Goal: Task Accomplishment & Management: Manage account settings

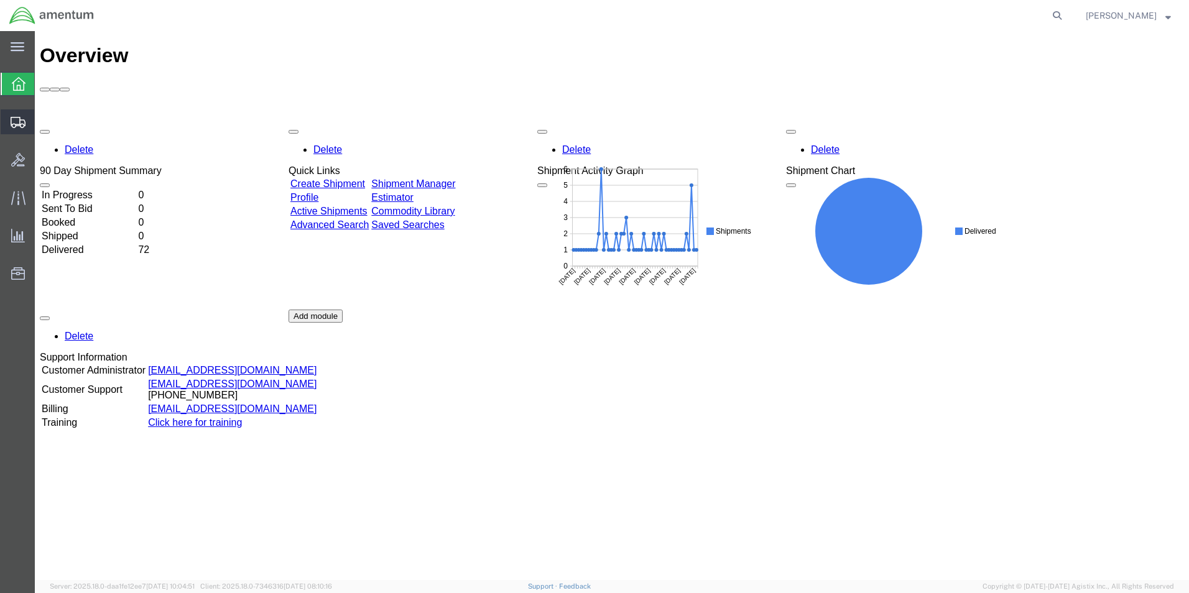
click at [43, 116] on span "Shipments" at bounding box center [38, 121] width 9 height 25
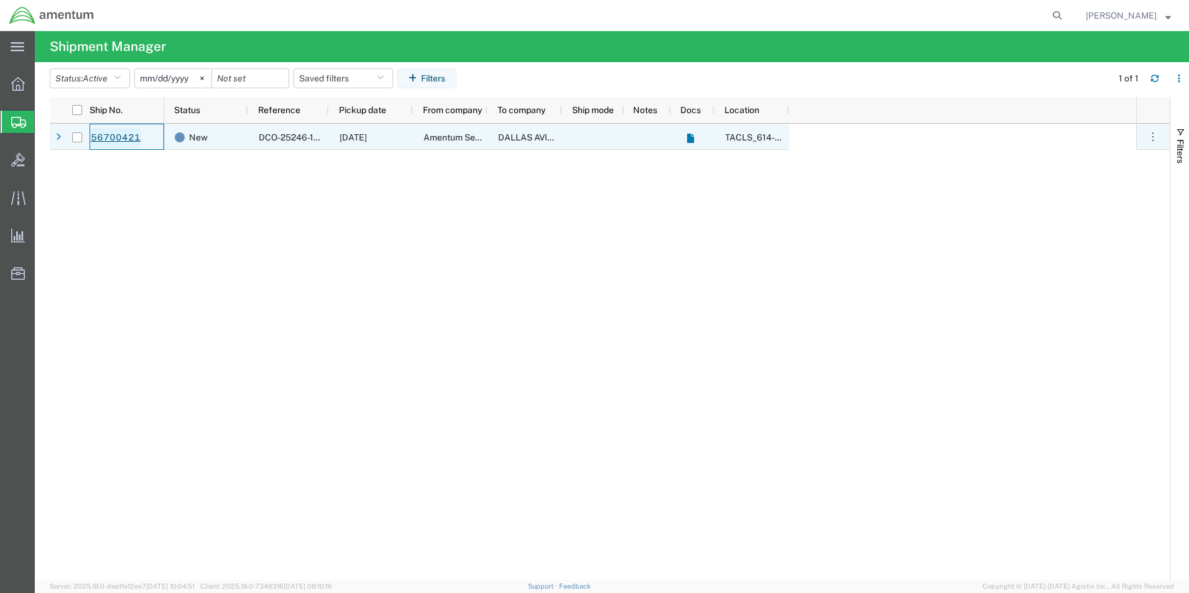
click at [106, 133] on link "56700421" at bounding box center [115, 138] width 51 height 20
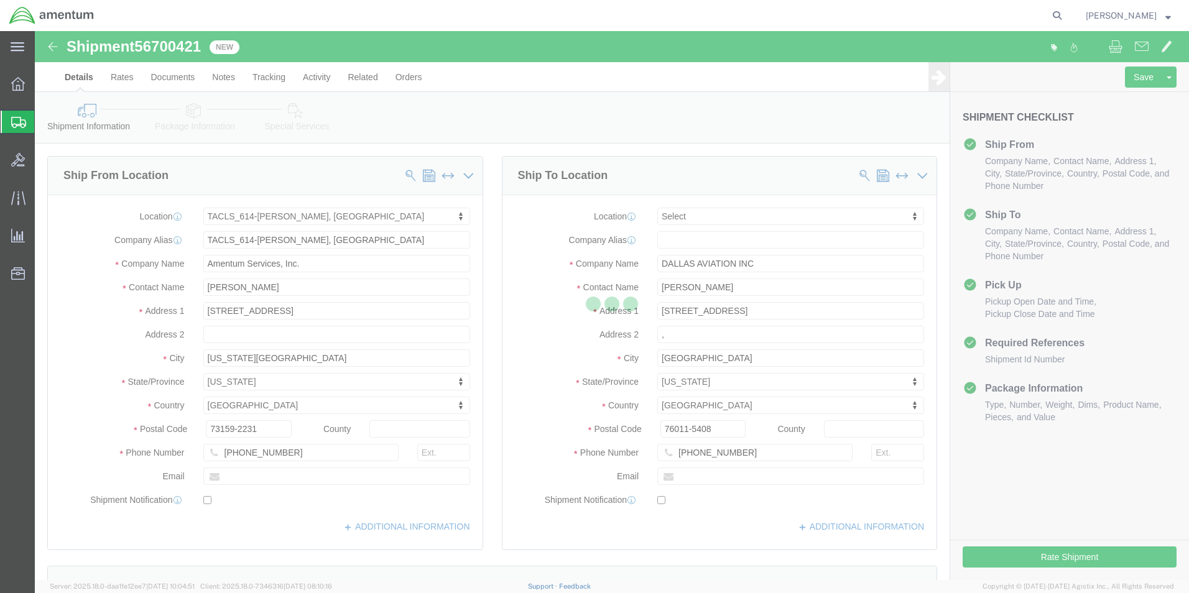
select select "42711"
select select
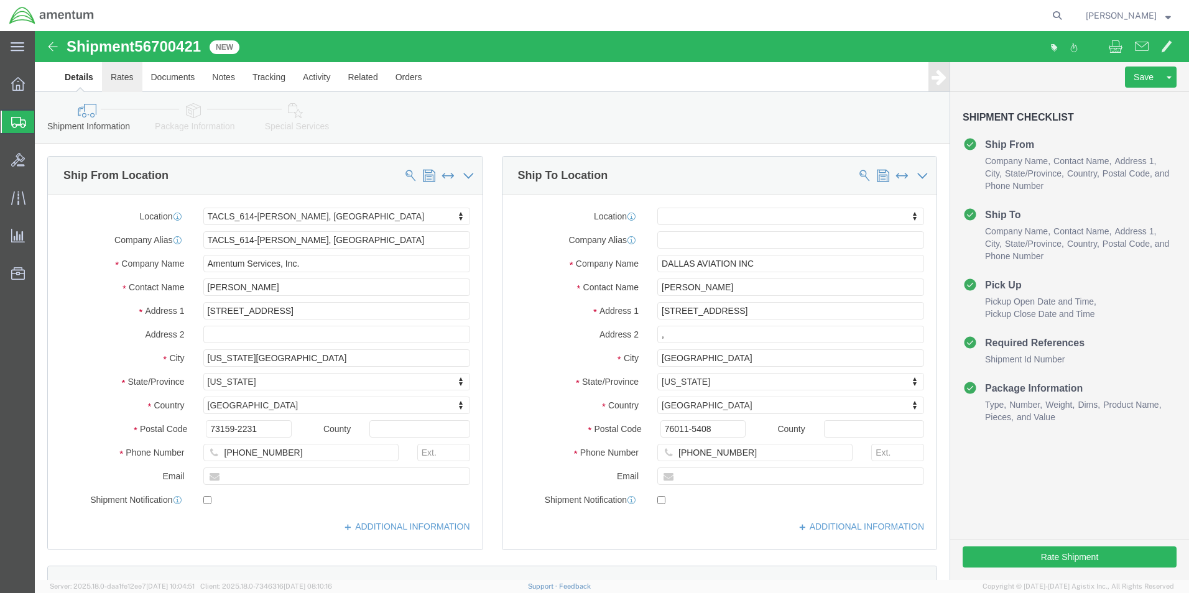
click link "Rates"
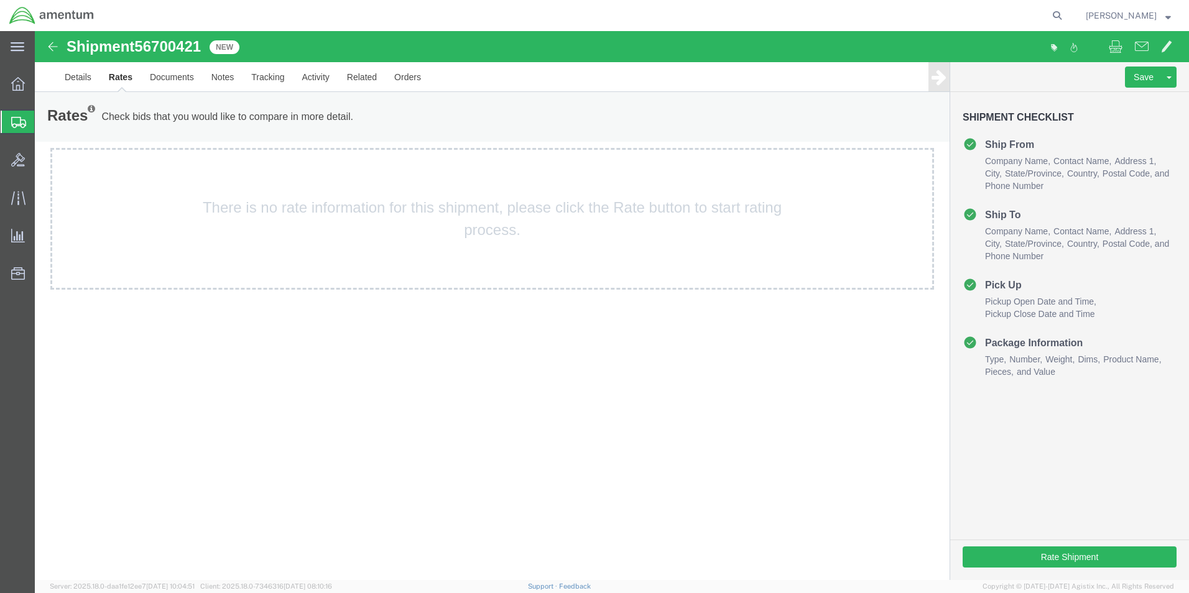
click at [275, 223] on div "There is no rate information for this shipment, please click the Rate button to…" at bounding box center [491, 219] width 883 height 142
click at [180, 81] on link "Documents" at bounding box center [172, 77] width 62 height 30
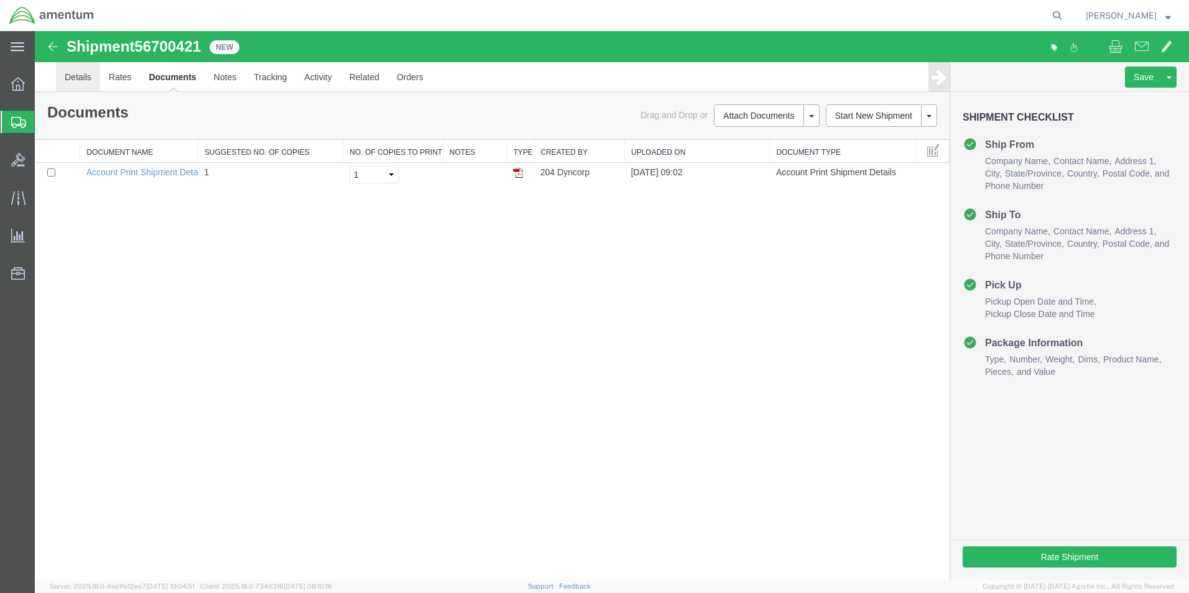
click at [86, 70] on link "Details" at bounding box center [78, 77] width 44 height 30
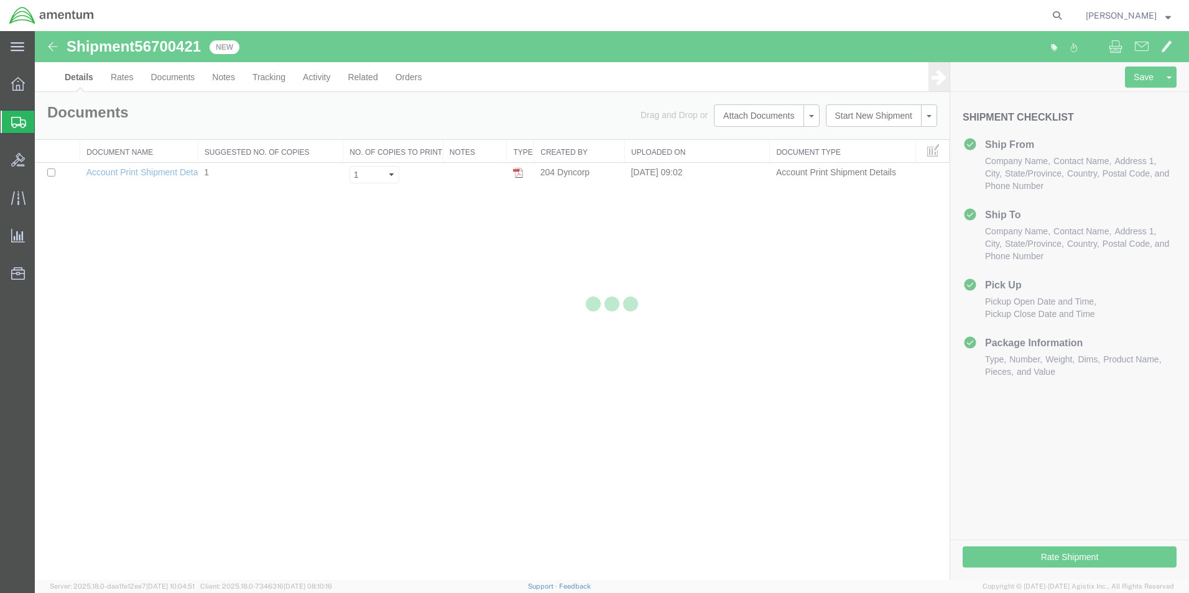
select select "42711"
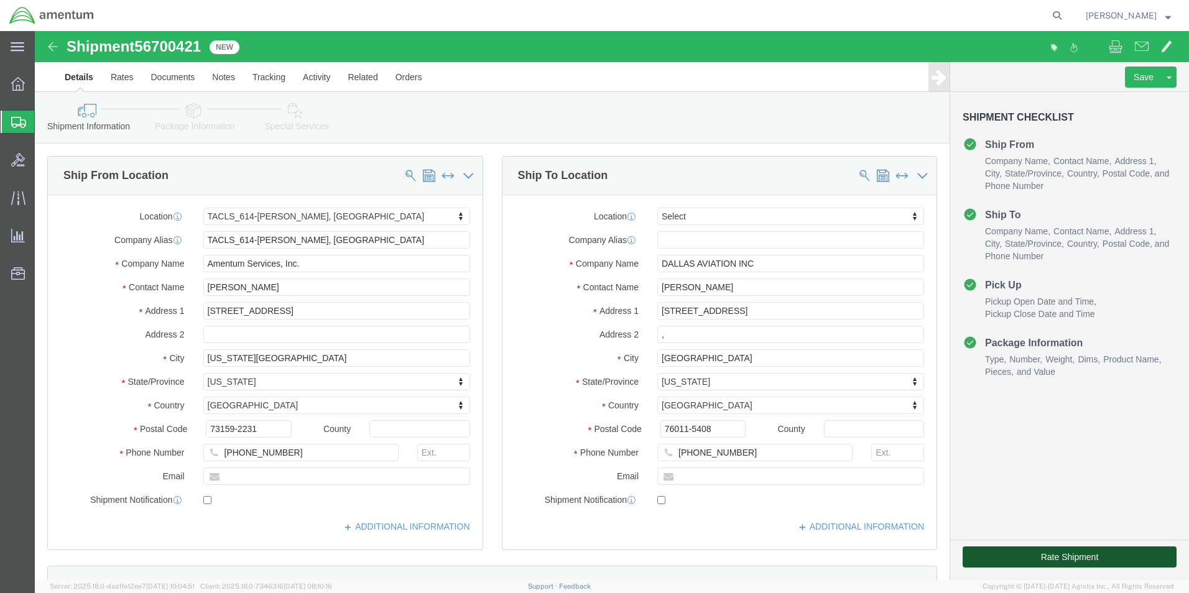
click button "Rate Shipment"
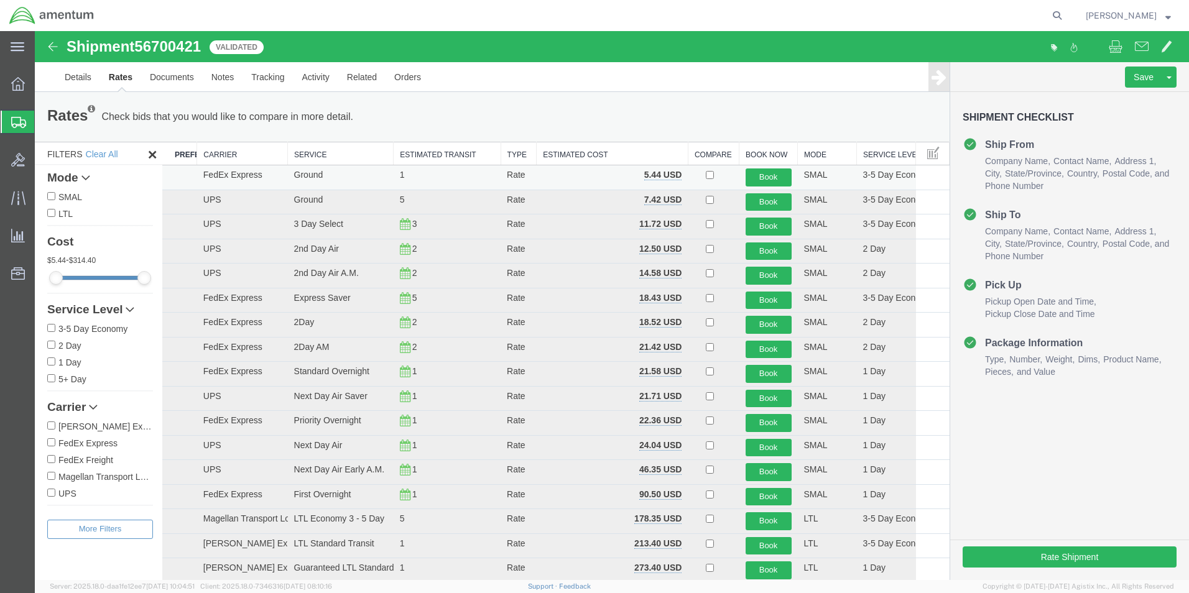
click at [256, 172] on td "FedEx Express" at bounding box center [242, 177] width 91 height 25
click at [277, 173] on td "FedEx Express" at bounding box center [242, 177] width 91 height 25
click at [750, 174] on button "Book" at bounding box center [768, 177] width 46 height 18
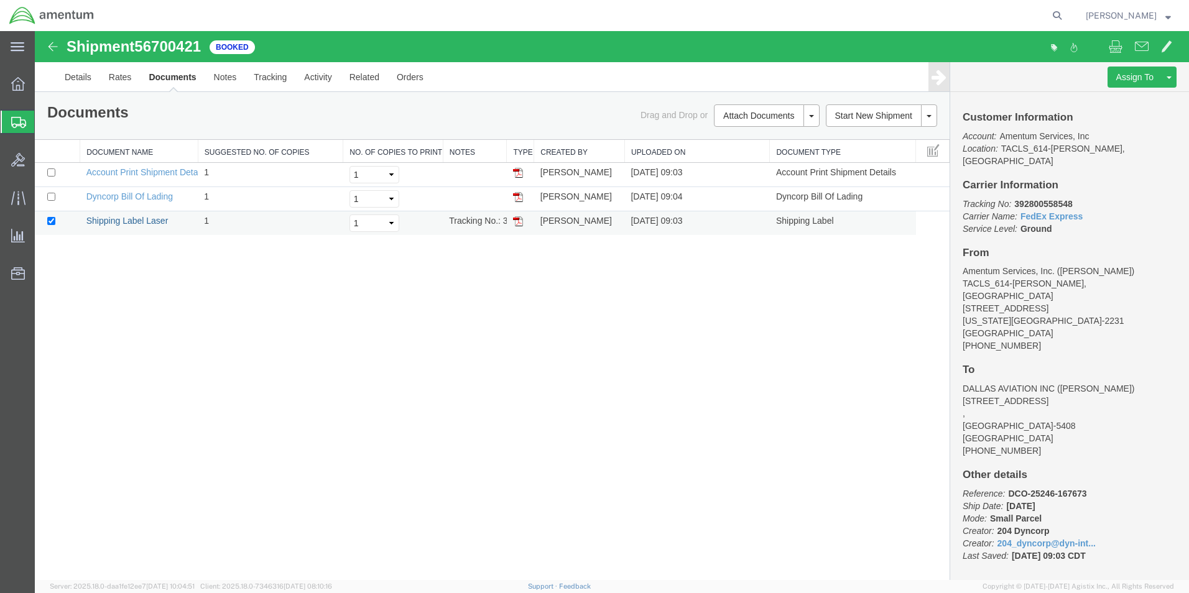
drag, startPoint x: 133, startPoint y: 217, endPoint x: 328, endPoint y: 223, distance: 194.7
click at [133, 217] on link "Shipping Label Laser" at bounding box center [127, 221] width 82 height 10
click at [75, 68] on link "Details" at bounding box center [78, 77] width 44 height 30
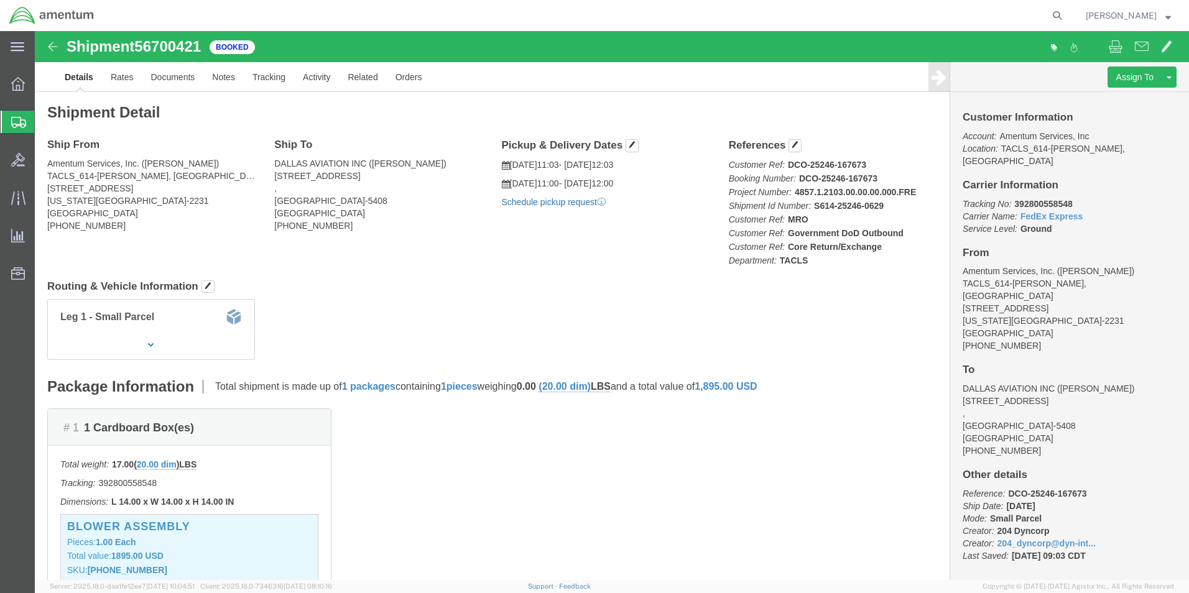
click link "Schedule pickup request"
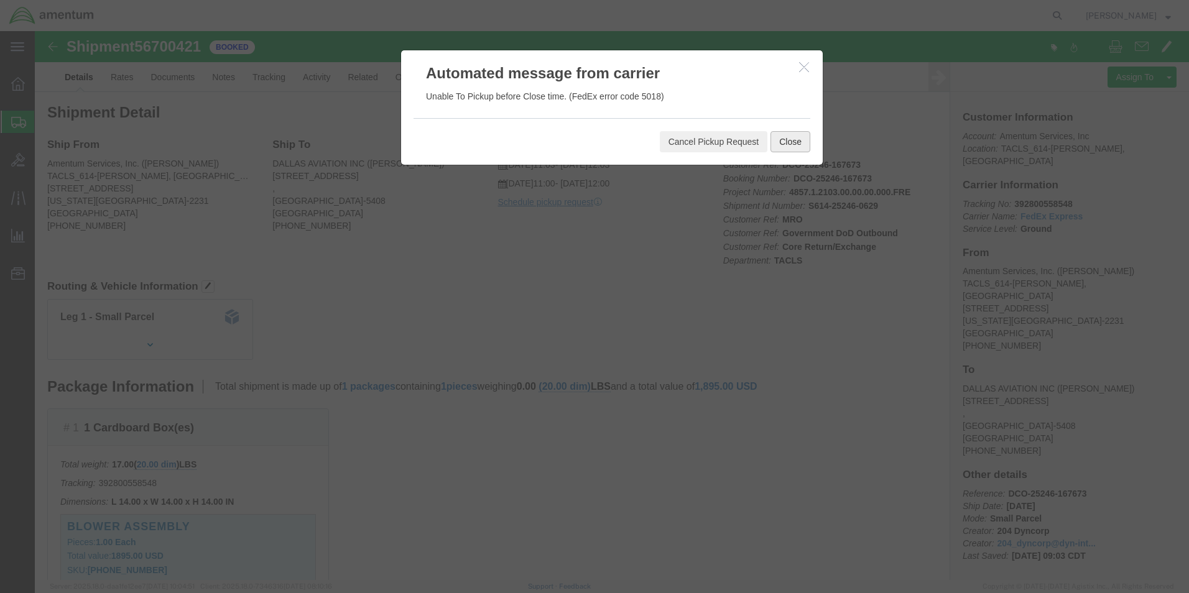
click button "Close"
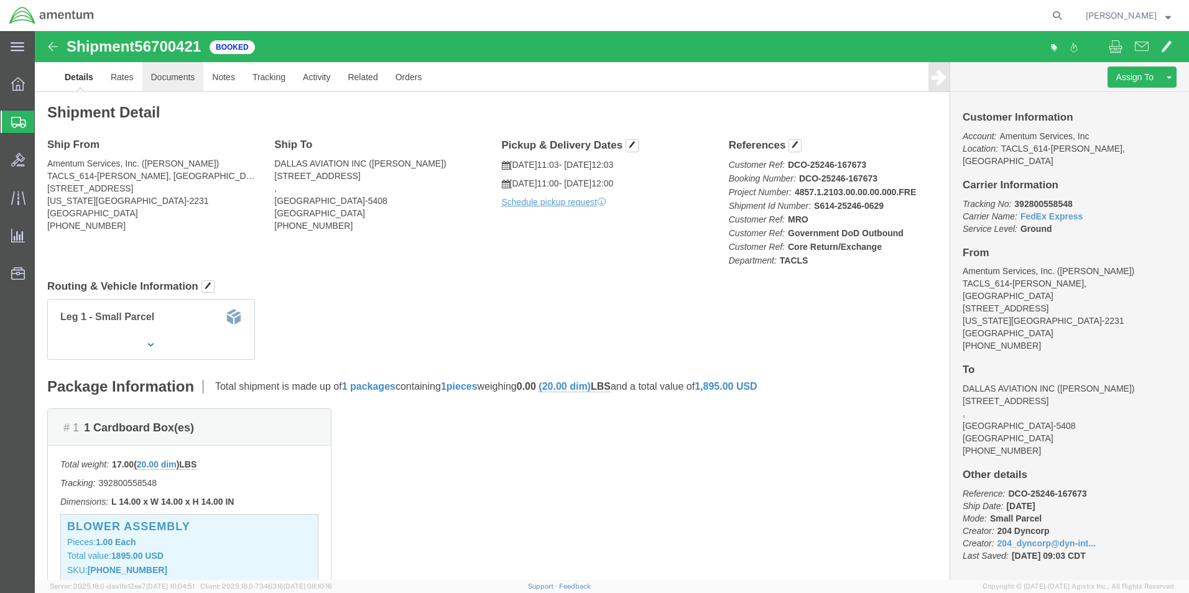
click link "Documents"
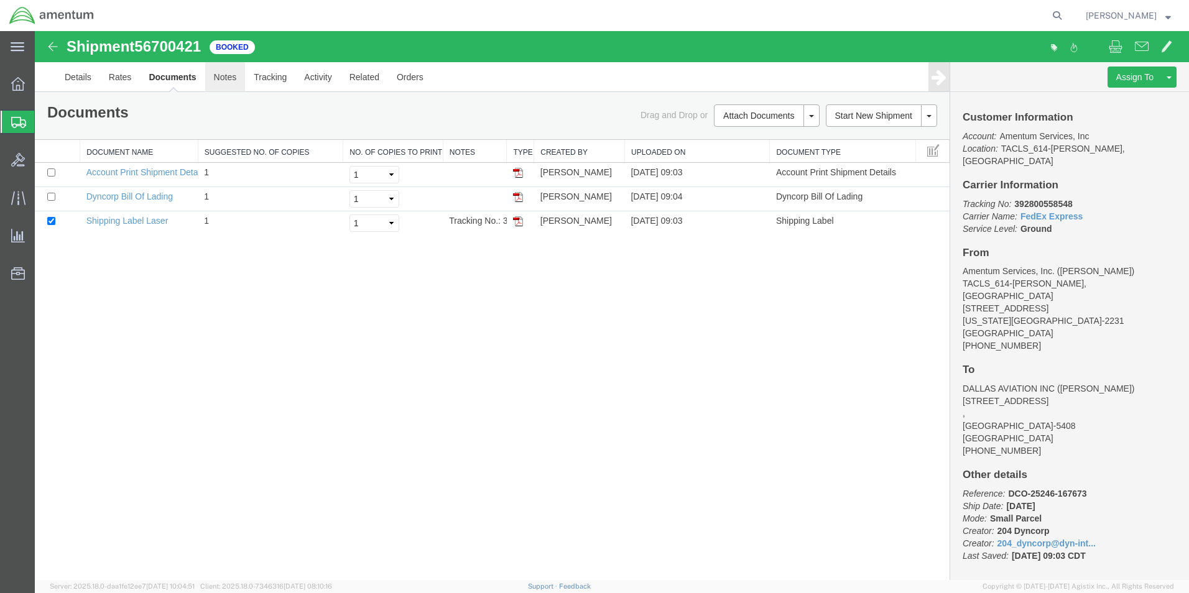
click at [218, 85] on link "Notes" at bounding box center [225, 77] width 40 height 30
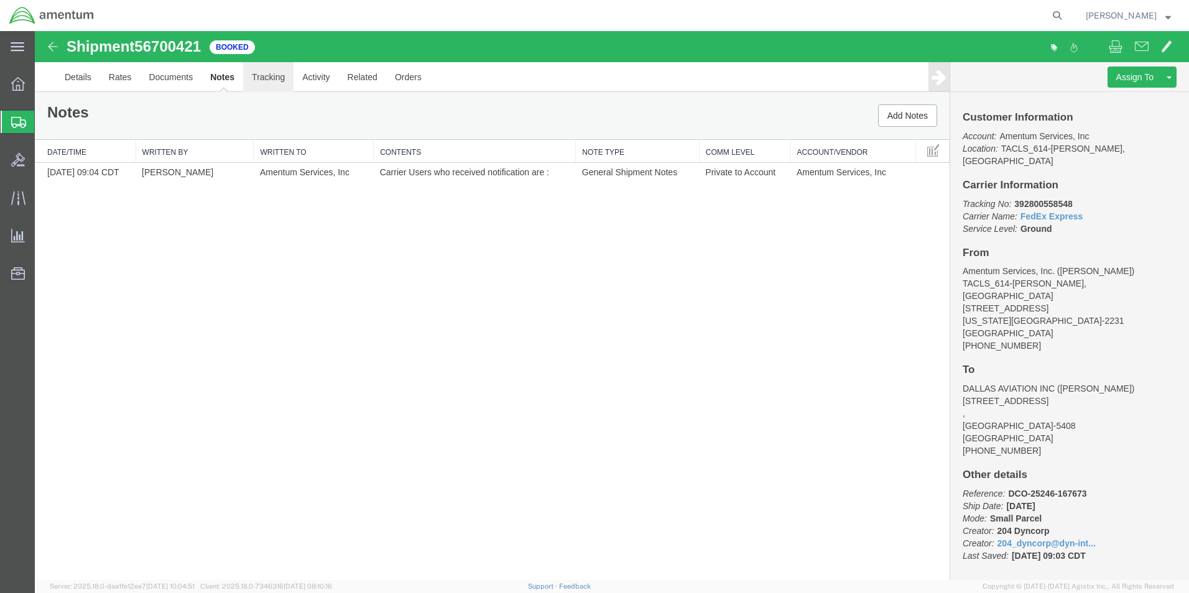
click at [280, 84] on link "Tracking" at bounding box center [268, 77] width 50 height 30
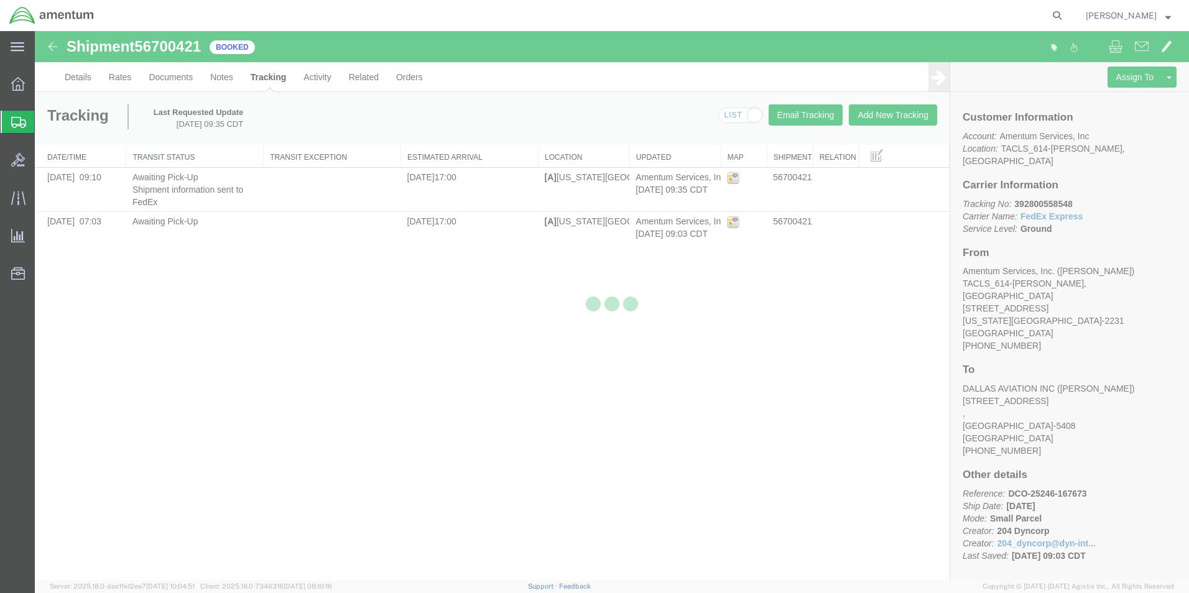
click at [70, 75] on div at bounding box center [612, 305] width 1154 height 549
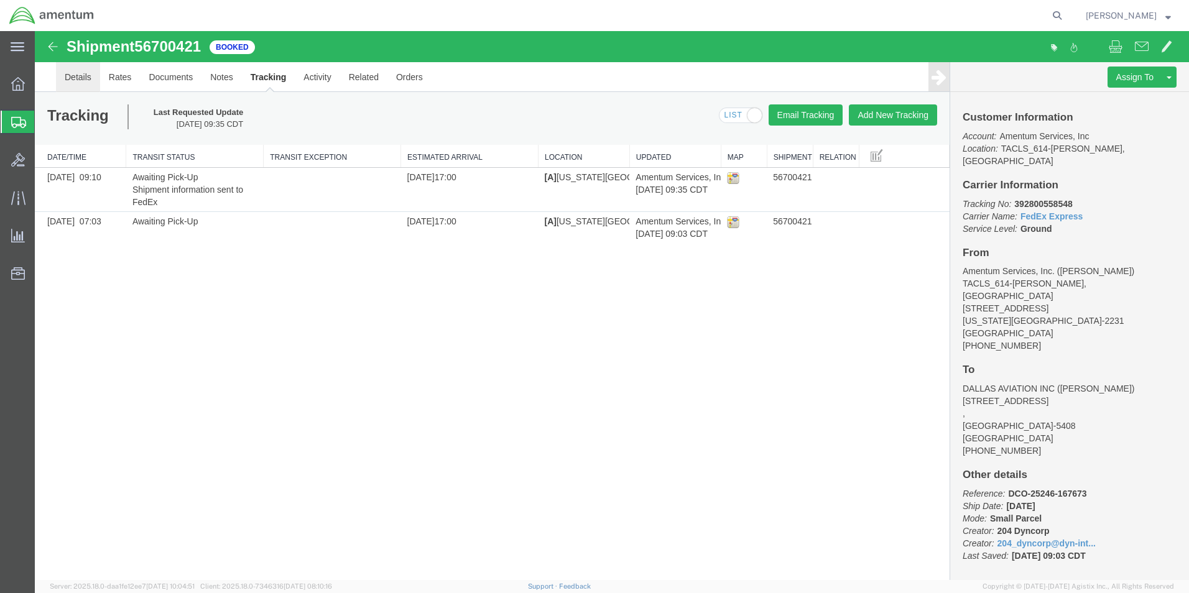
click at [70, 76] on link "Details" at bounding box center [78, 77] width 44 height 30
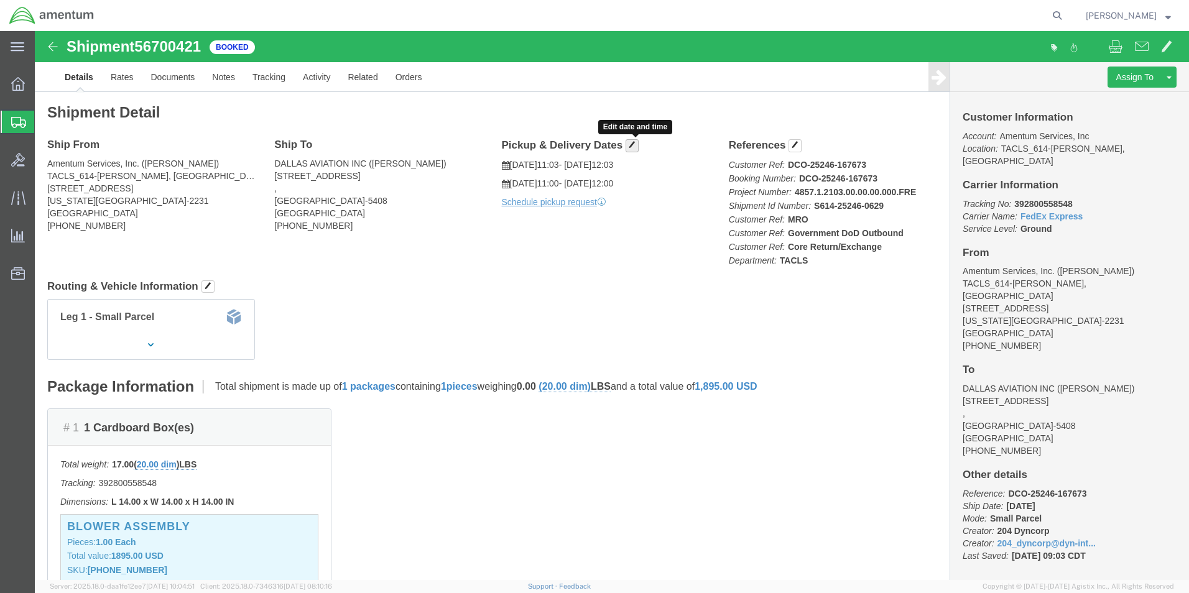
click button "button"
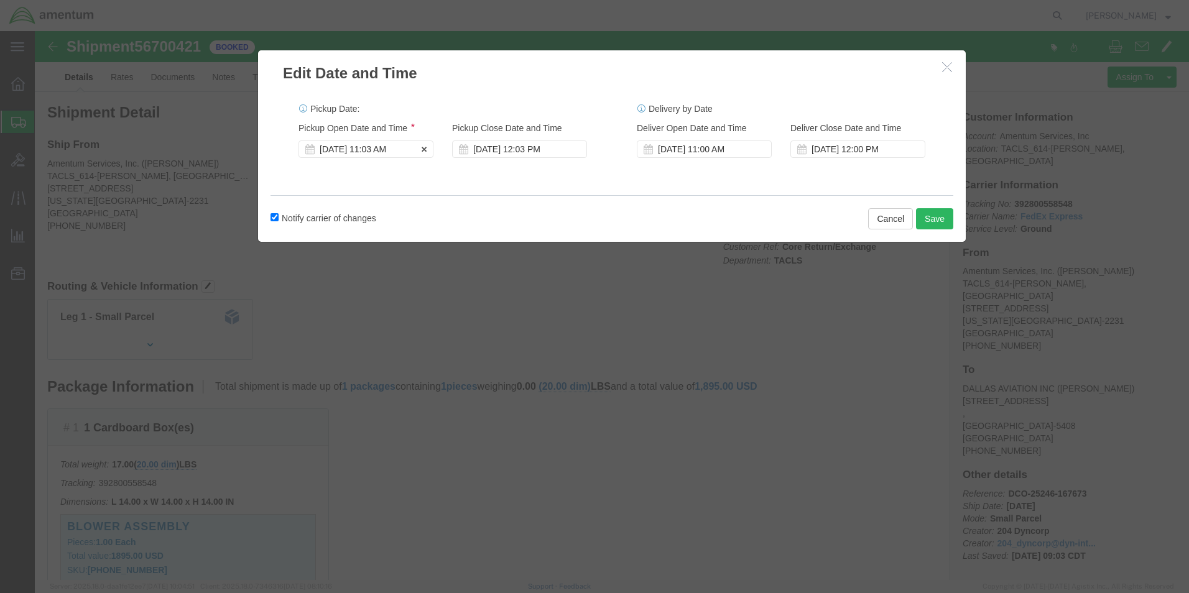
click div "[DATE] 11:03 AM"
click div "[DATE] 12:03 PM"
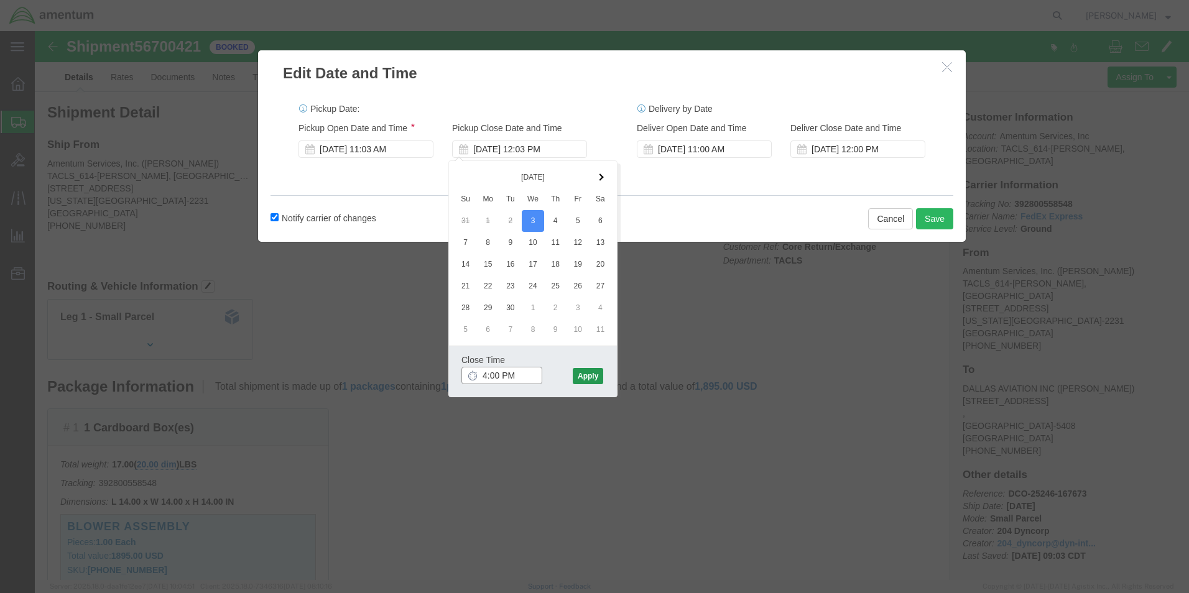
type input "4:00 PM"
click button "Apply"
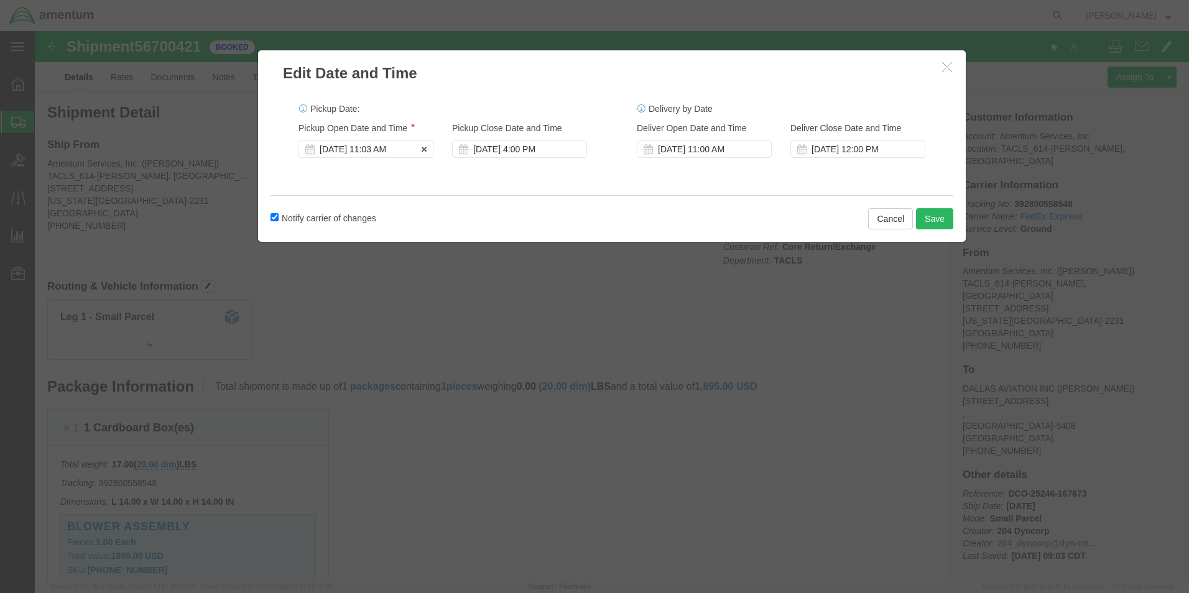
click div "[DATE] 11:03 AM"
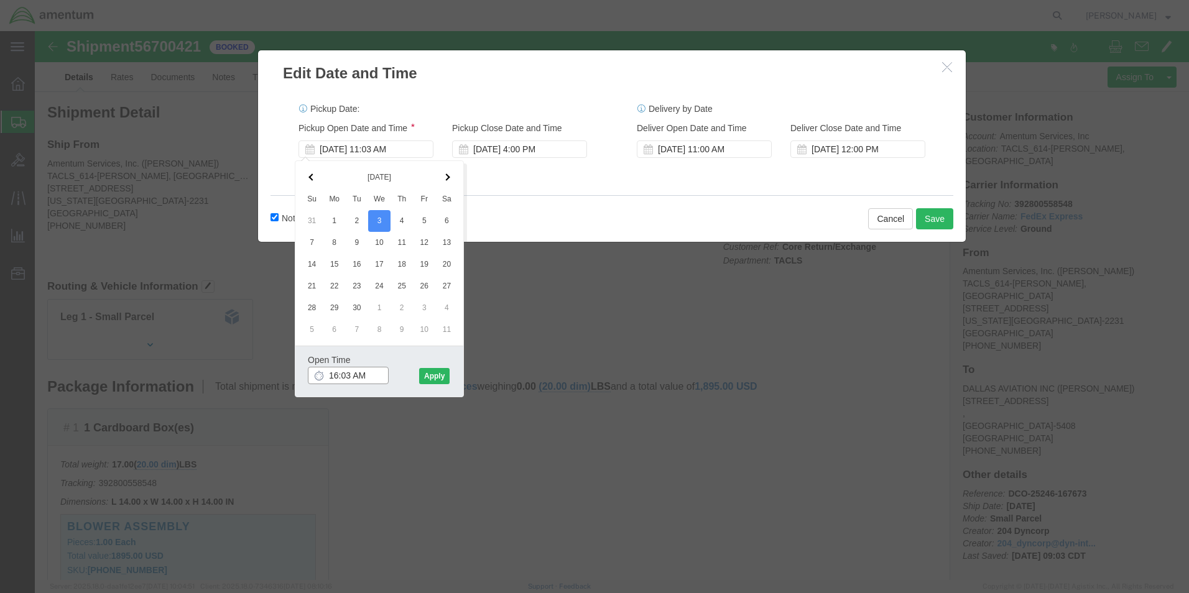
click input "16:03 AM"
type input "16:00 AM"
click button "Apply"
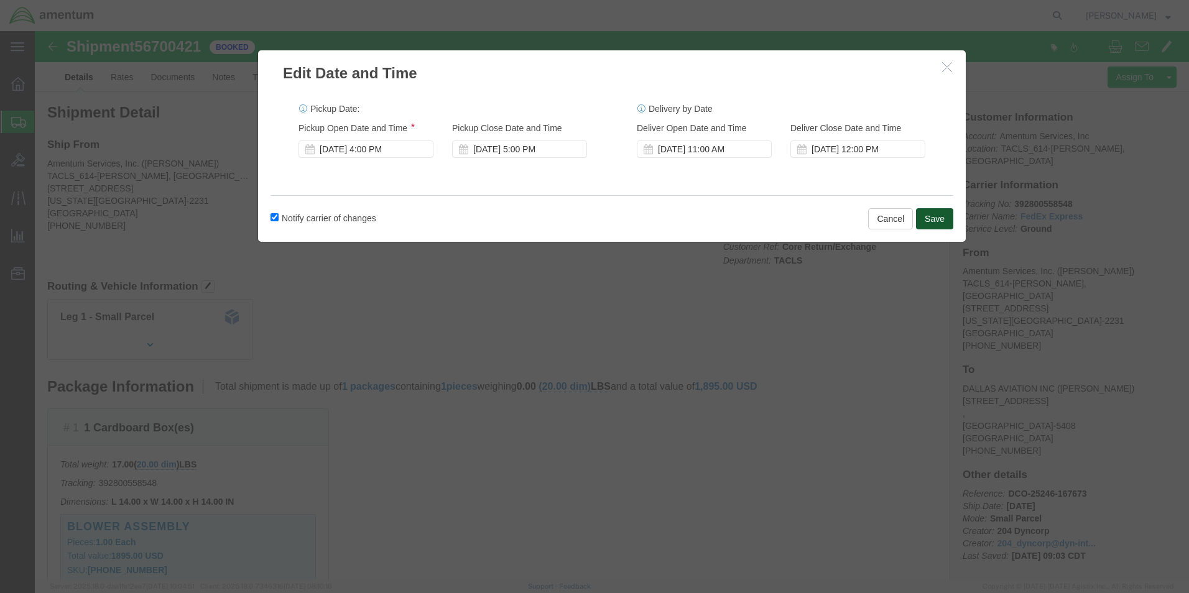
click button "Save"
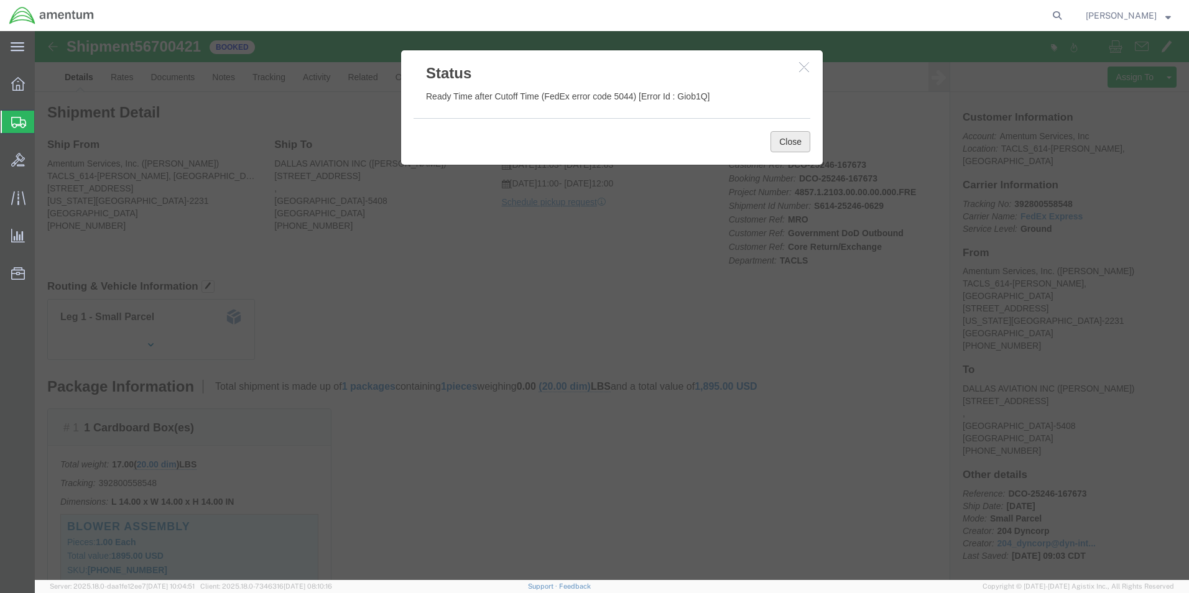
click button "Close"
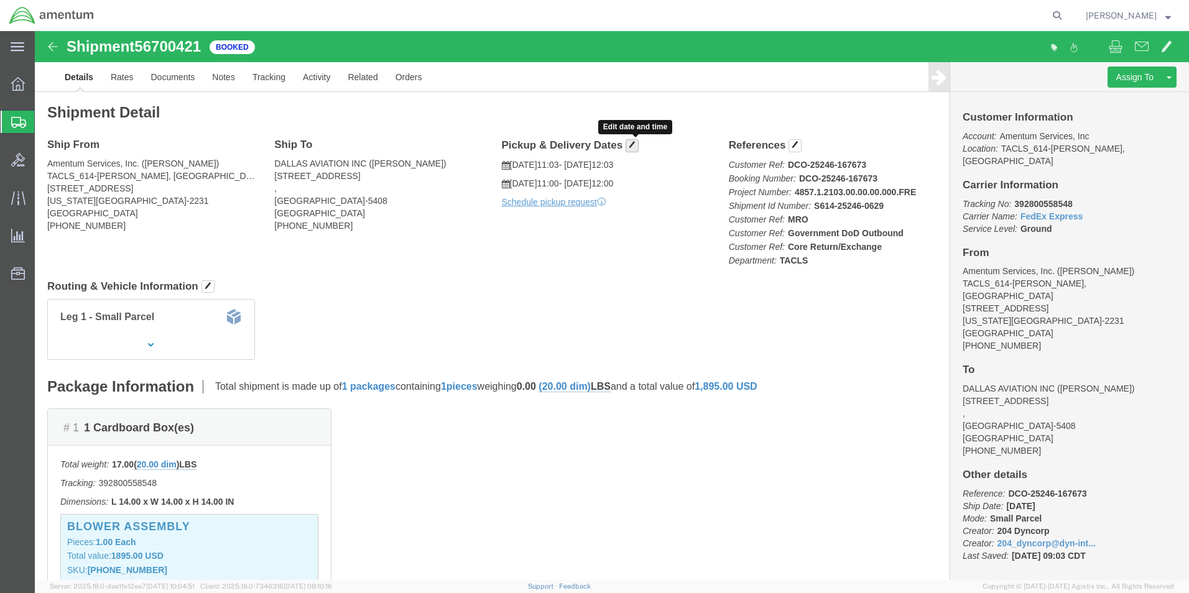
click span "button"
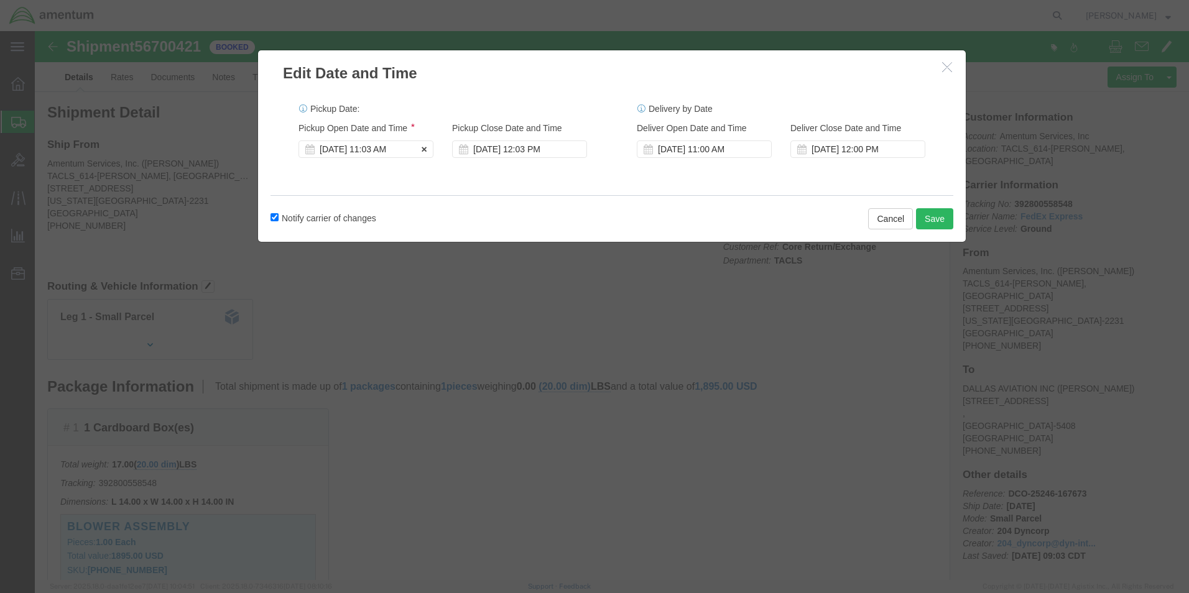
click div "[DATE] 11:03 AM"
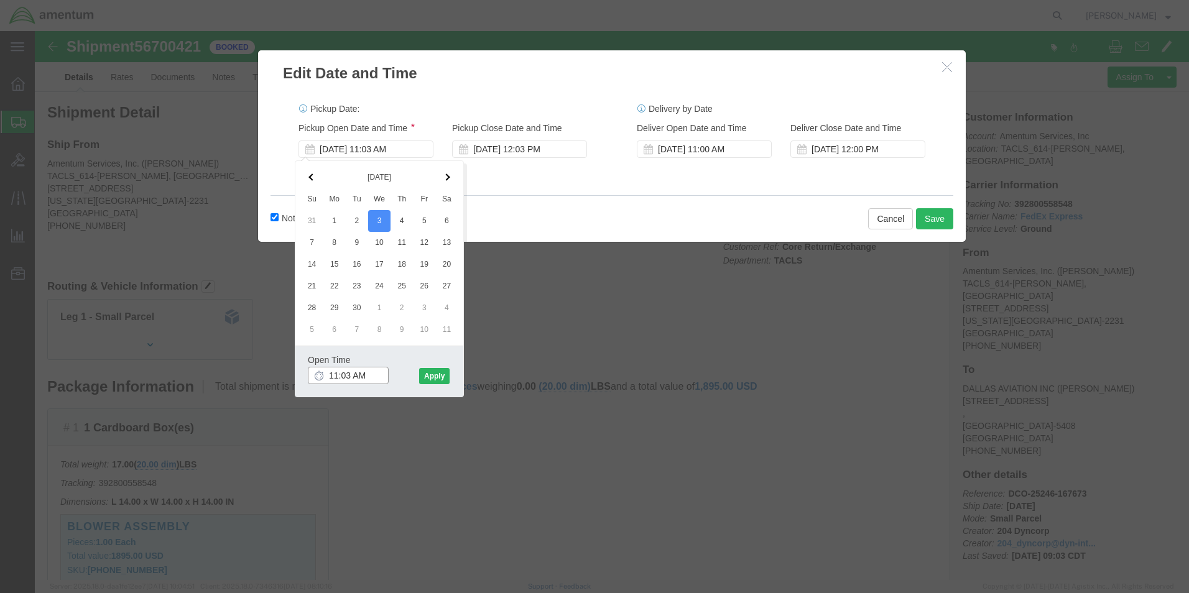
click input "11:03 AM"
click input "4:03 AM"
type input "4:00 PM"
click button "Apply"
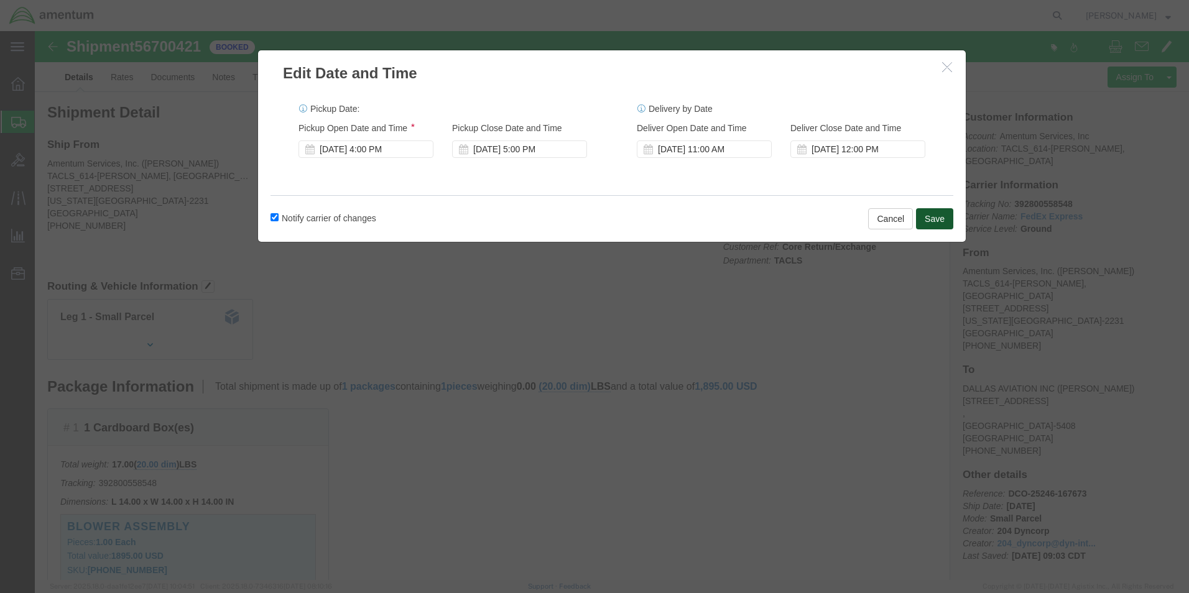
click button "Save"
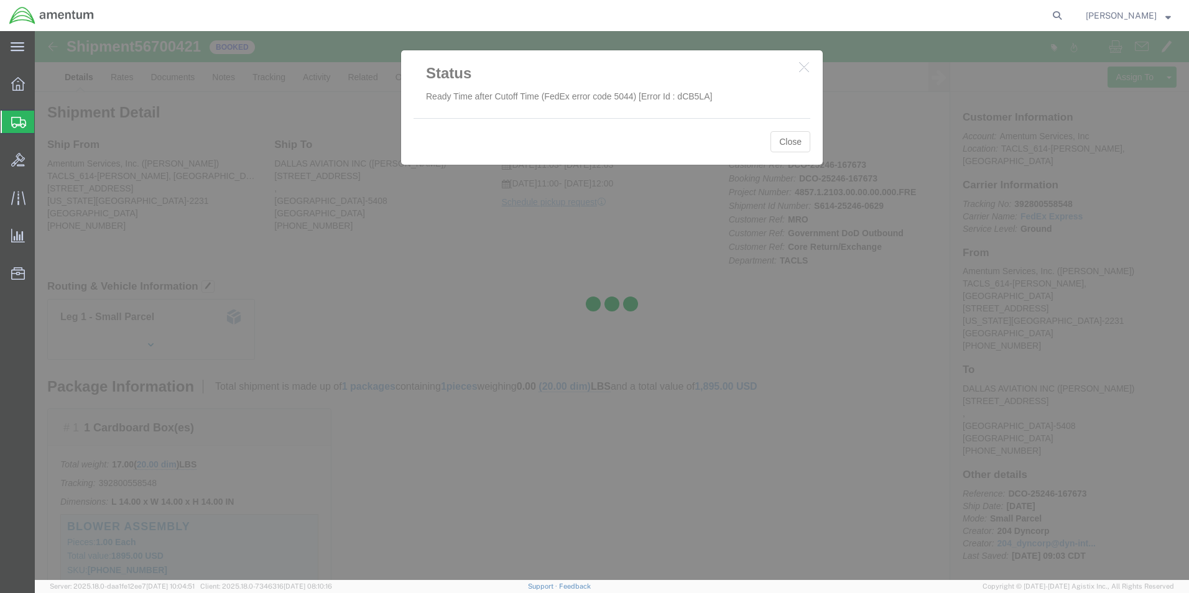
click at [797, 150] on div at bounding box center [612, 305] width 1154 height 549
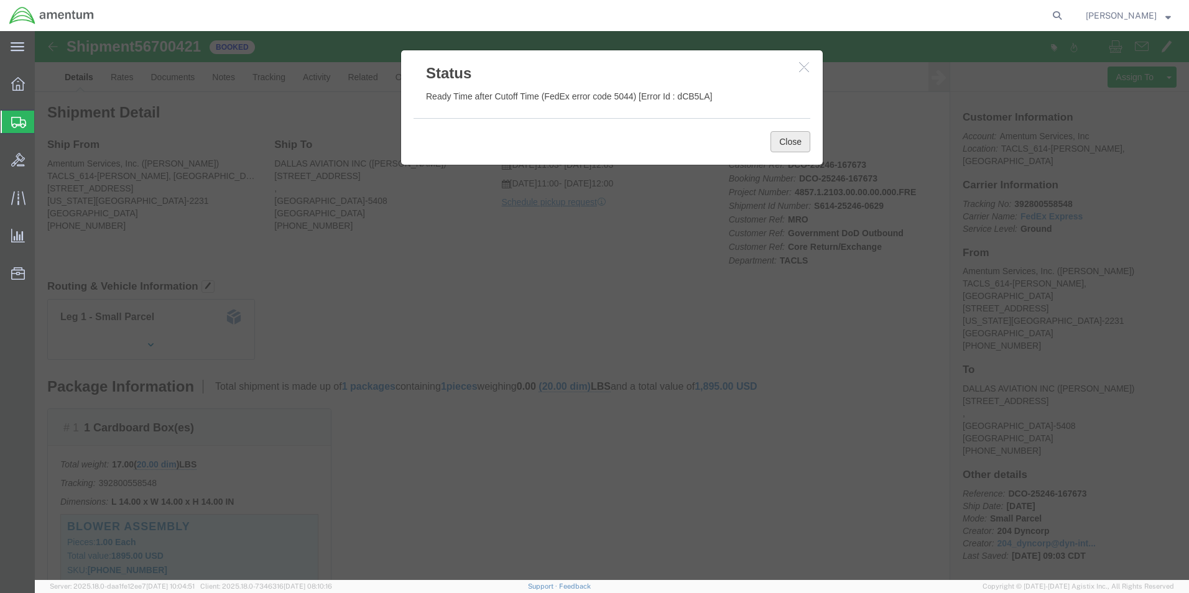
click button "Close"
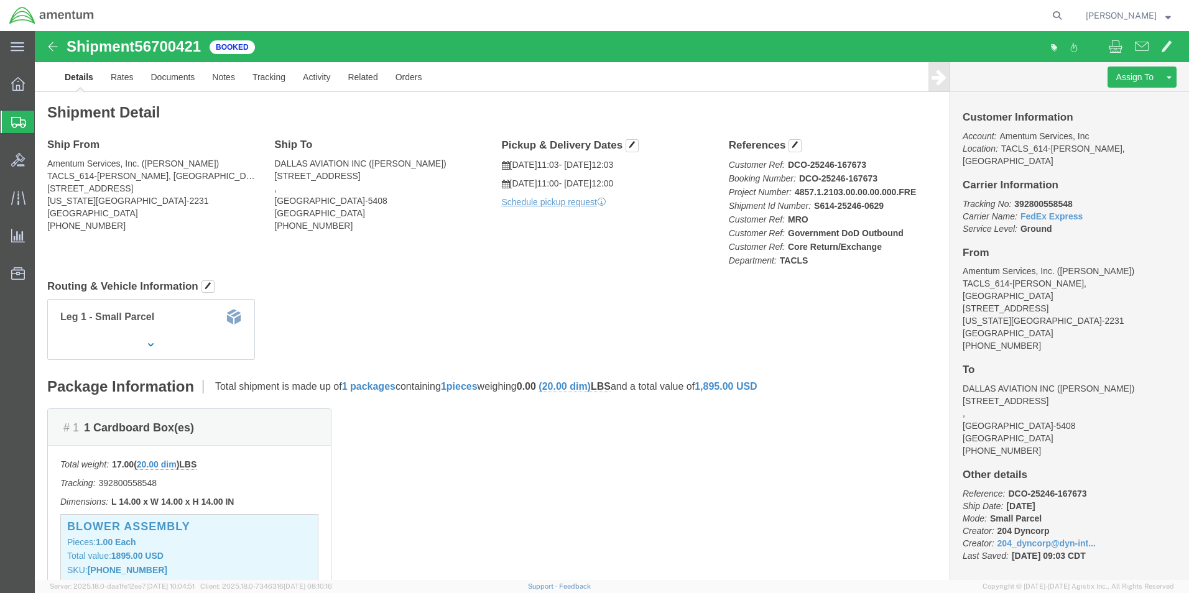
click p "[DATE] 11:03 - [DATE] 12:03"
click span "button"
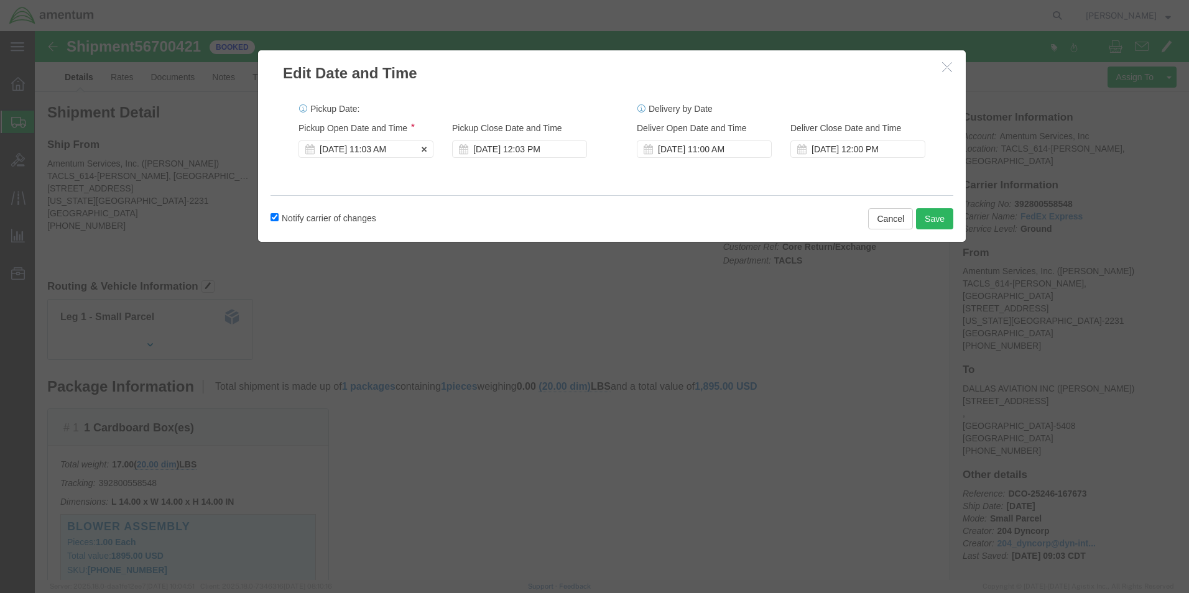
click div "[DATE] 11:03 AM"
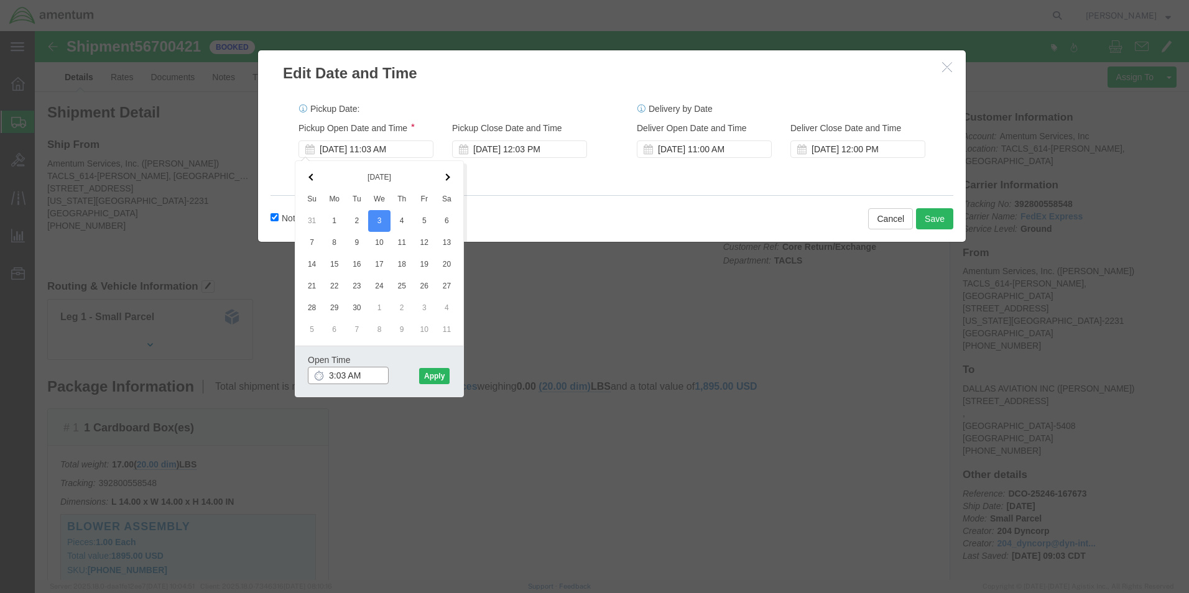
click input "3:03 AM"
click input "11:03 PM"
type input "3:00 PM"
click button "Apply"
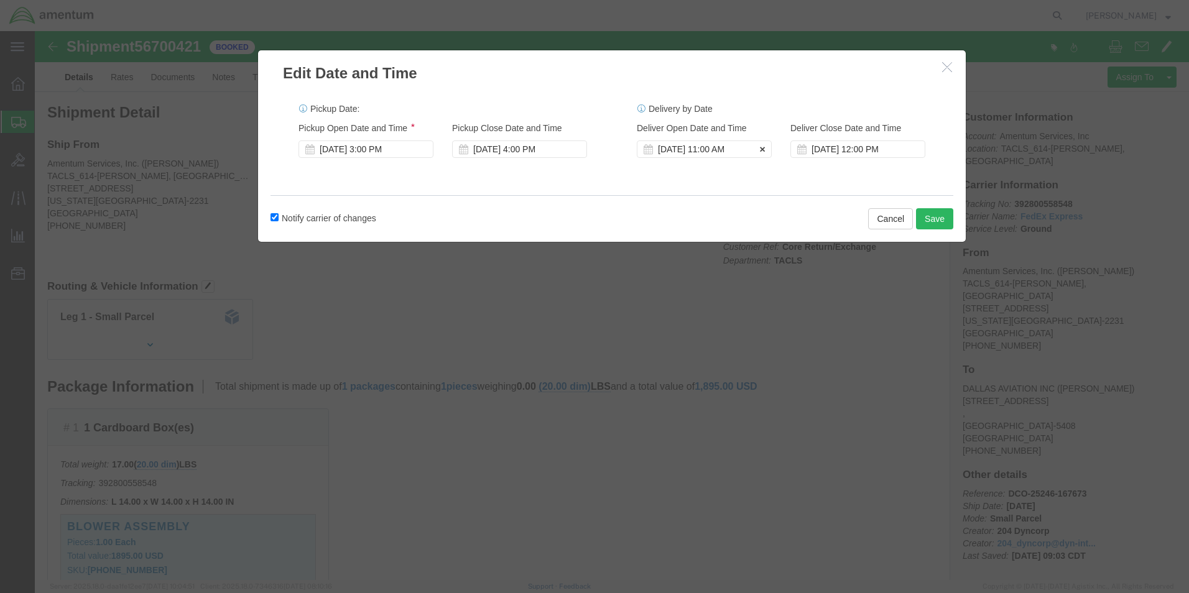
click div "[DATE] 11:00 AM"
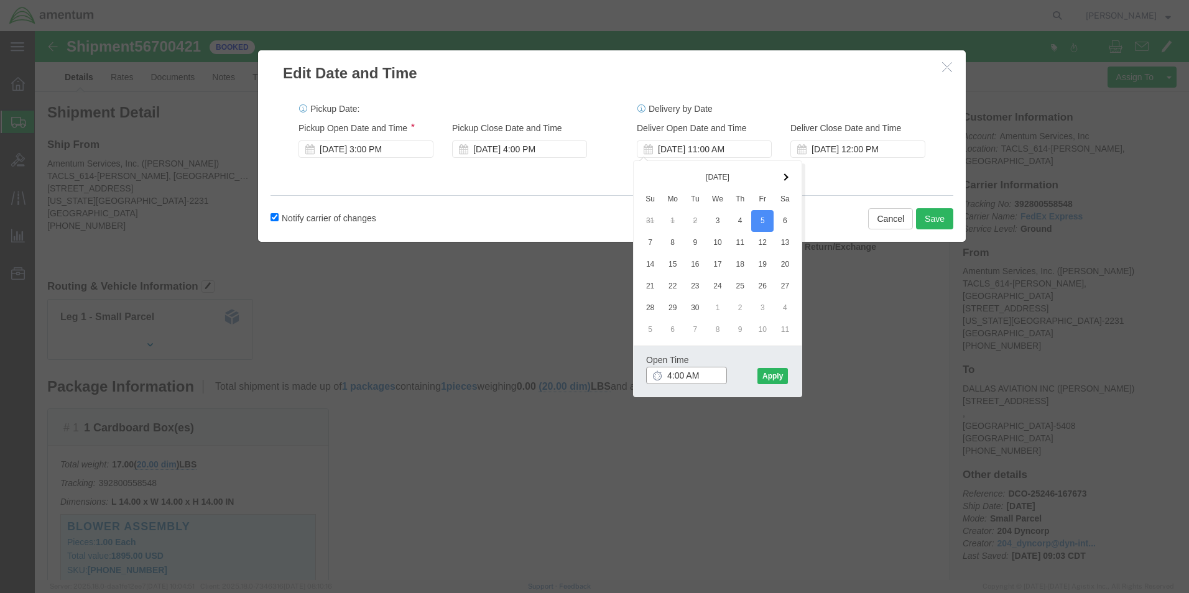
click input "4:00 AM"
click input "11:00 PM"
type input "4:00 PM"
click button "Apply"
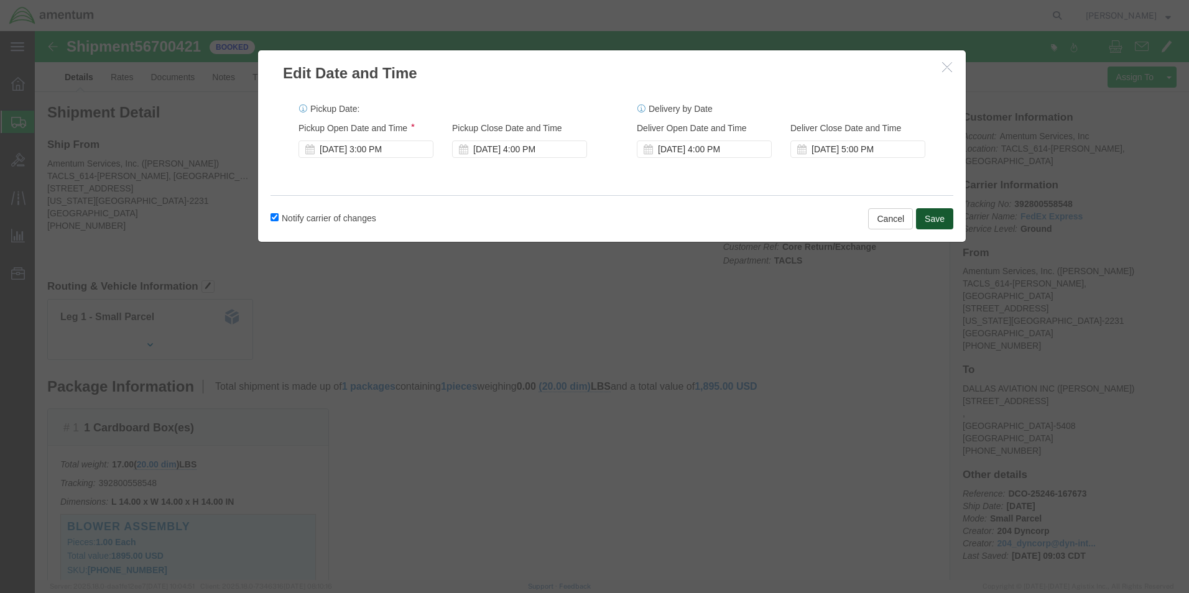
click button "Save"
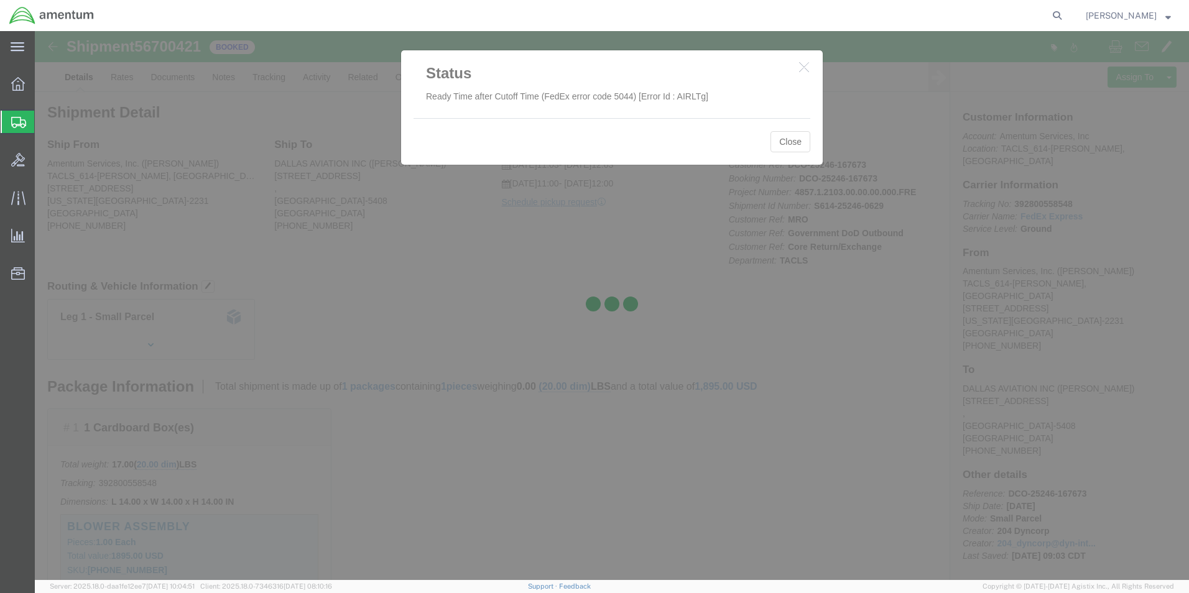
click at [783, 148] on div at bounding box center [612, 305] width 1154 height 549
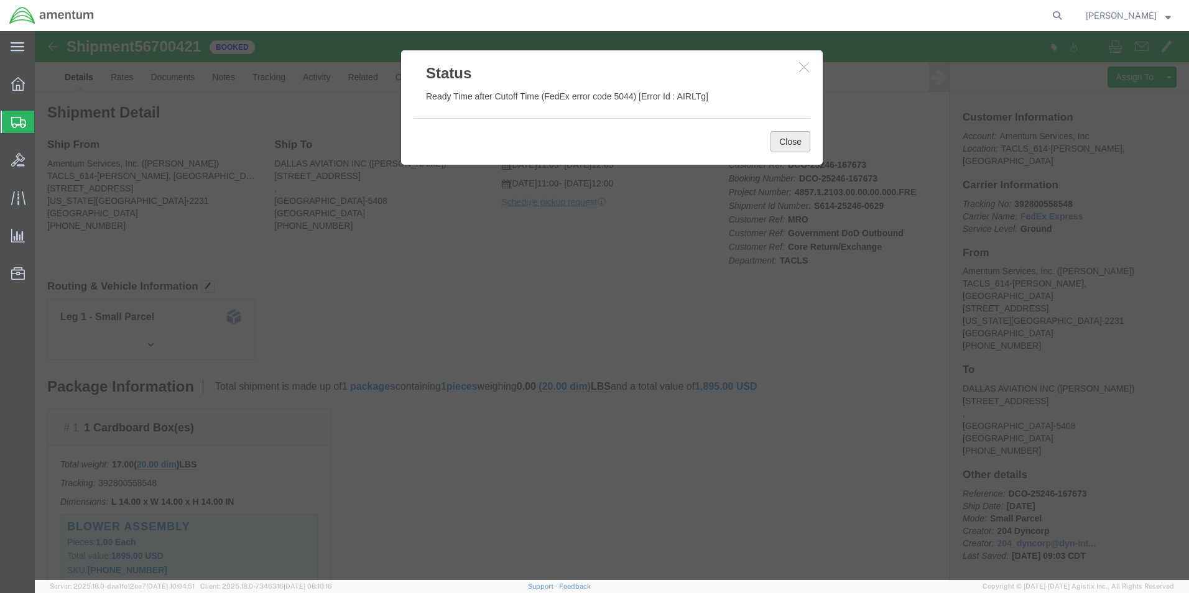
click button "Close"
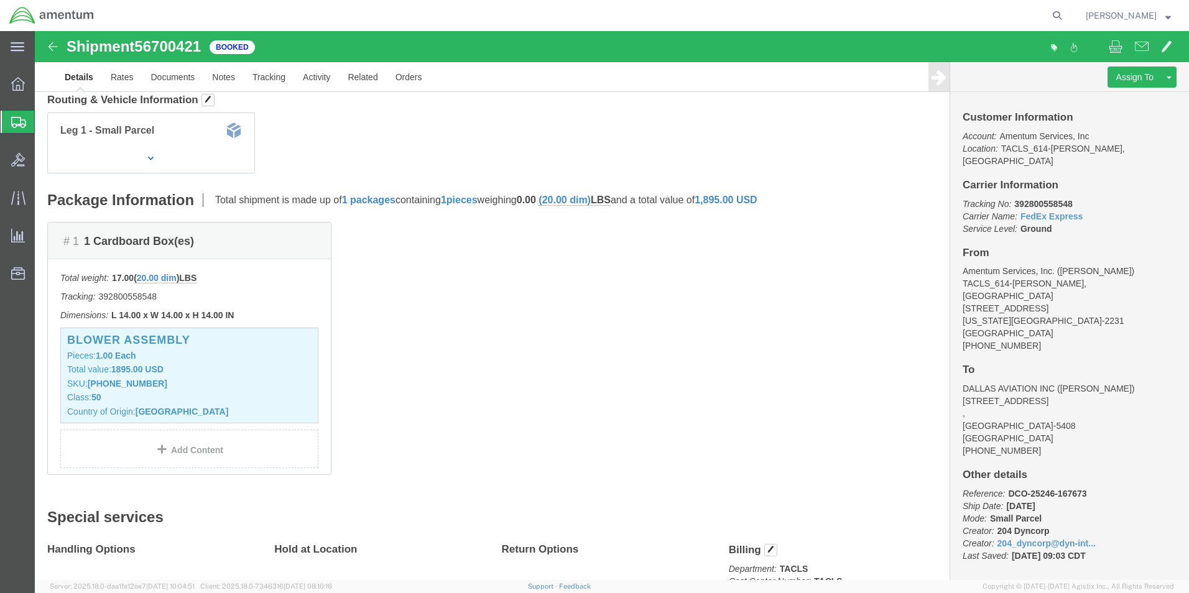
scroll to position [249, 0]
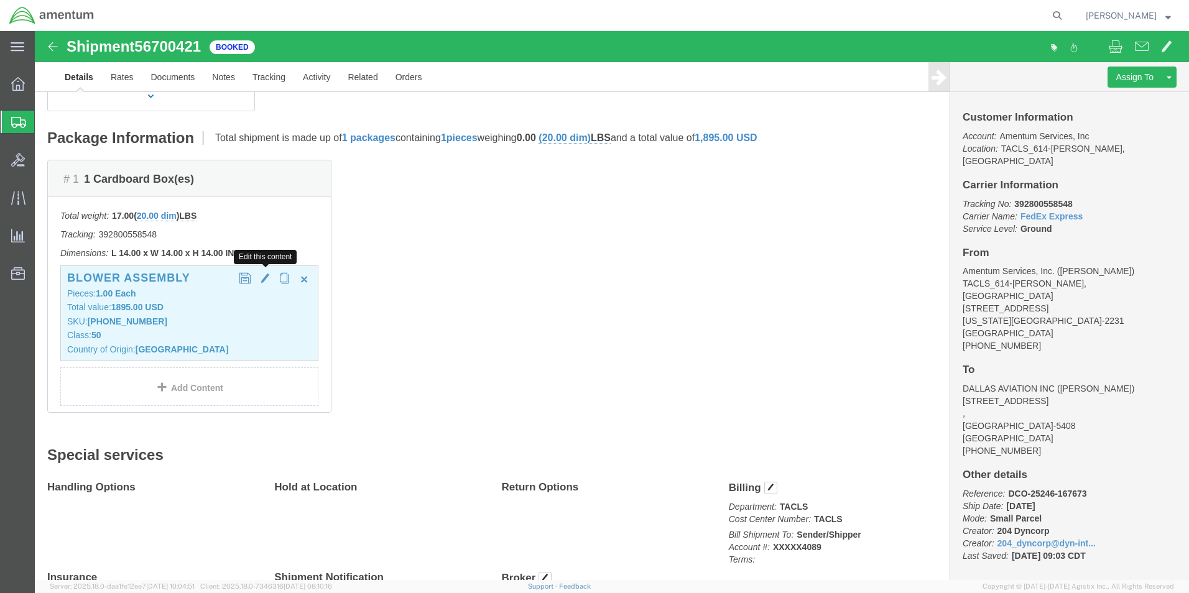
click button "button"
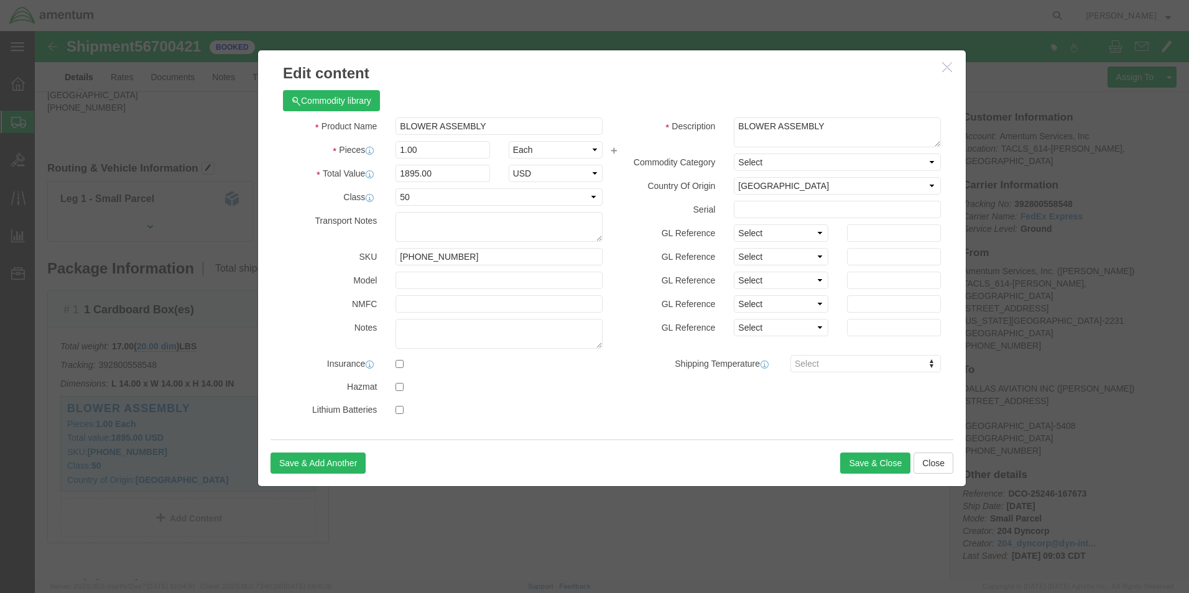
scroll to position [68, 0]
click button "Close"
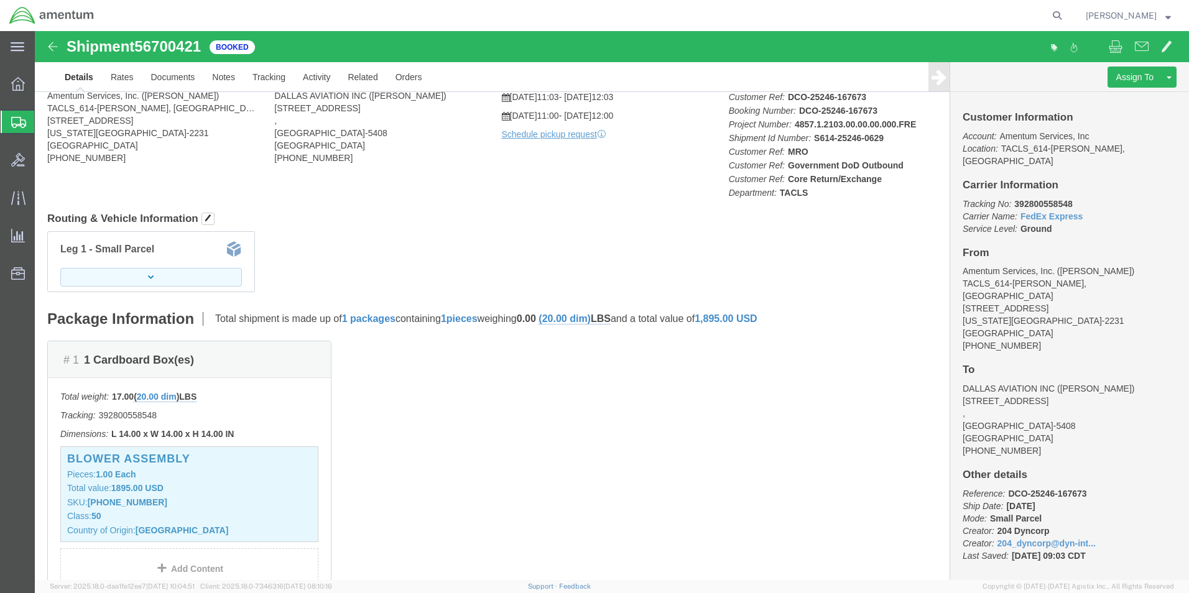
click button "button"
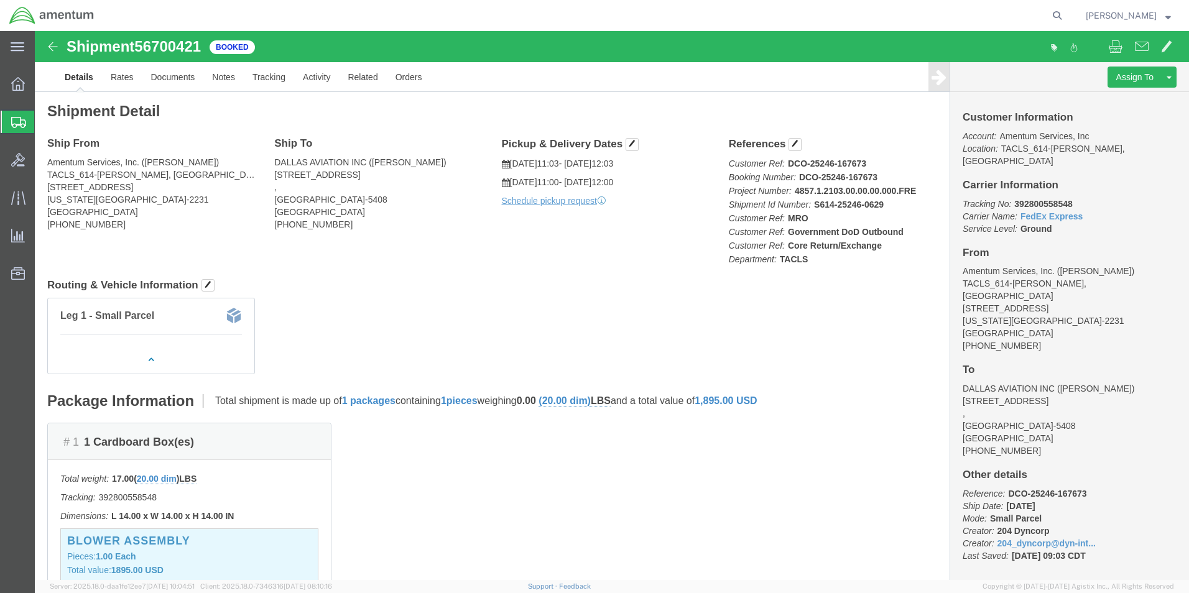
scroll to position [0, 0]
drag, startPoint x: 755, startPoint y: 184, endPoint x: 769, endPoint y: 194, distance: 17.4
click b "MRO"
click link "Orders"
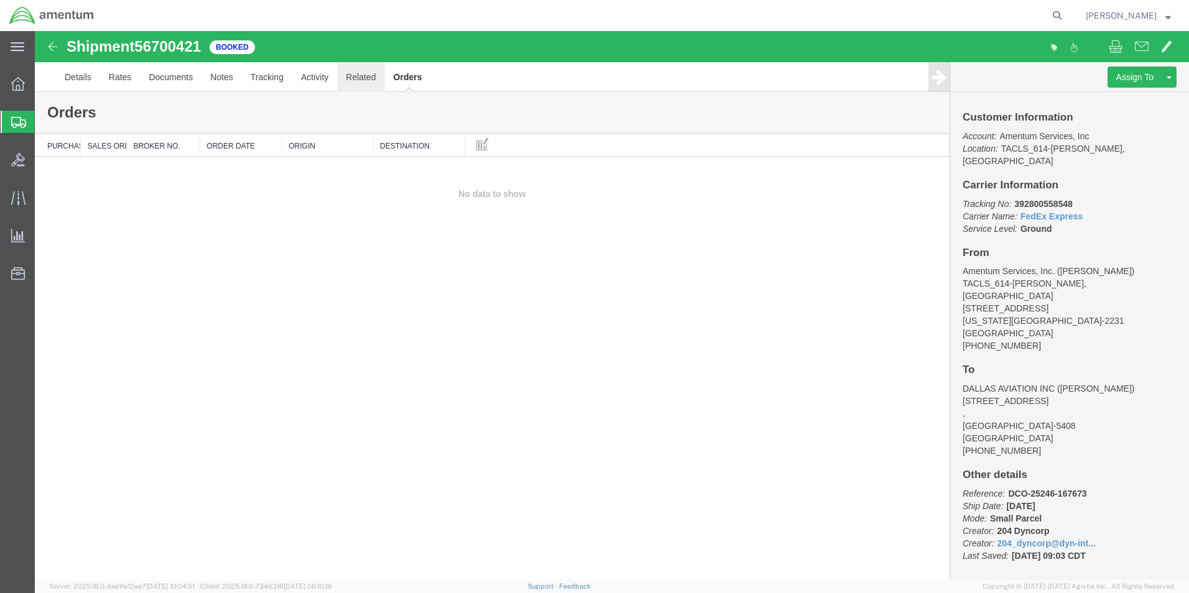
click at [359, 79] on link "Related" at bounding box center [360, 77] width 47 height 30
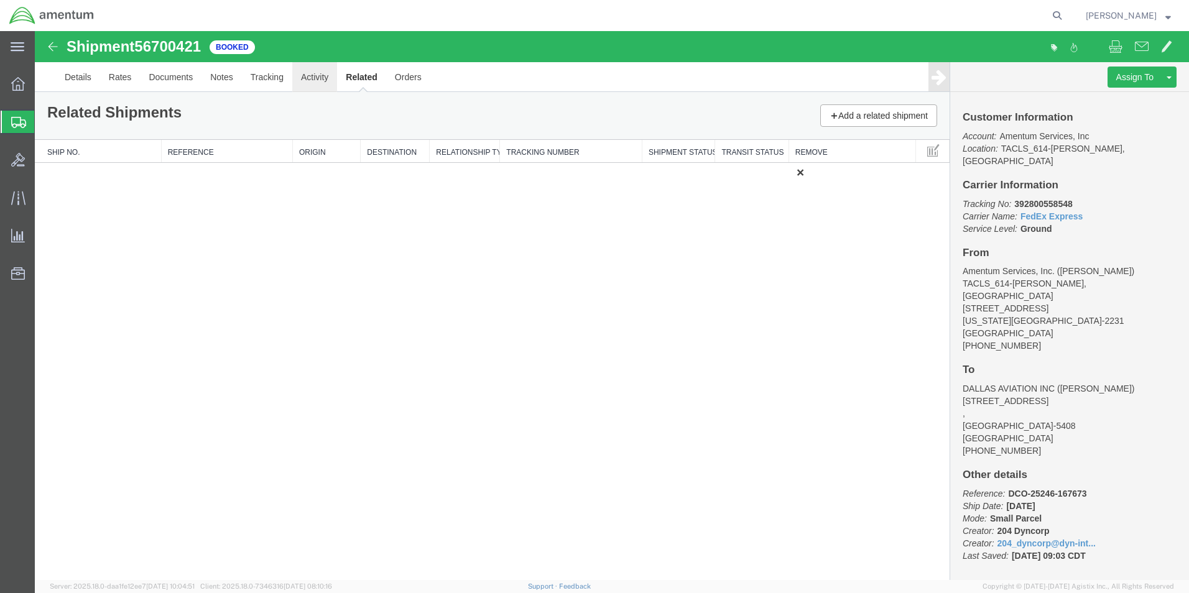
click at [322, 78] on link "Activity" at bounding box center [314, 77] width 45 height 30
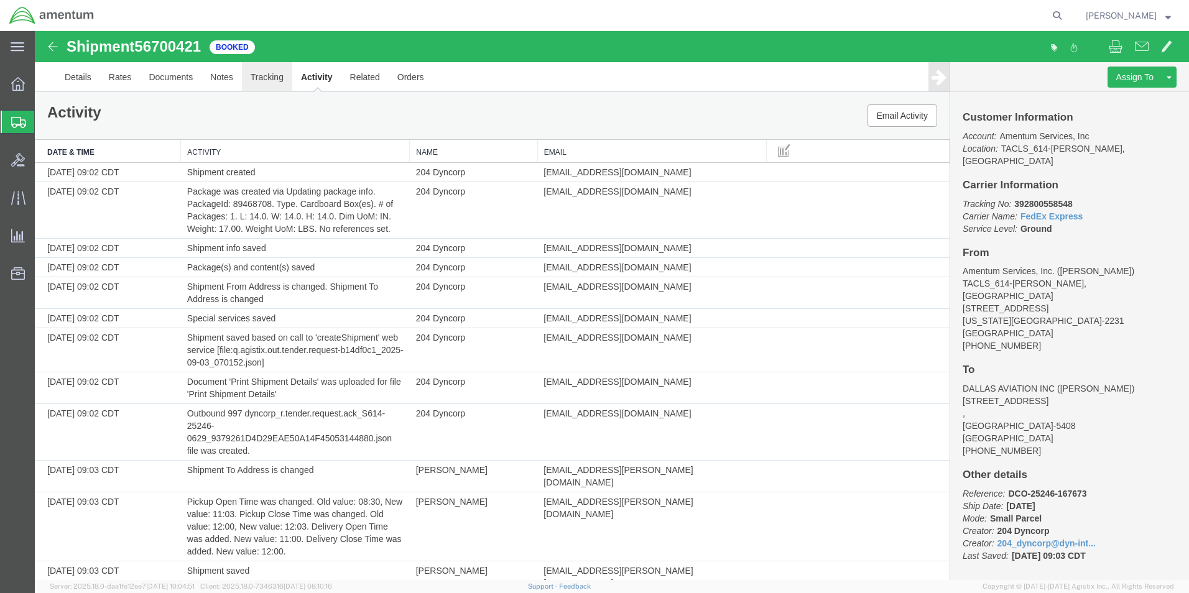
click at [260, 83] on link "Tracking" at bounding box center [267, 77] width 50 height 30
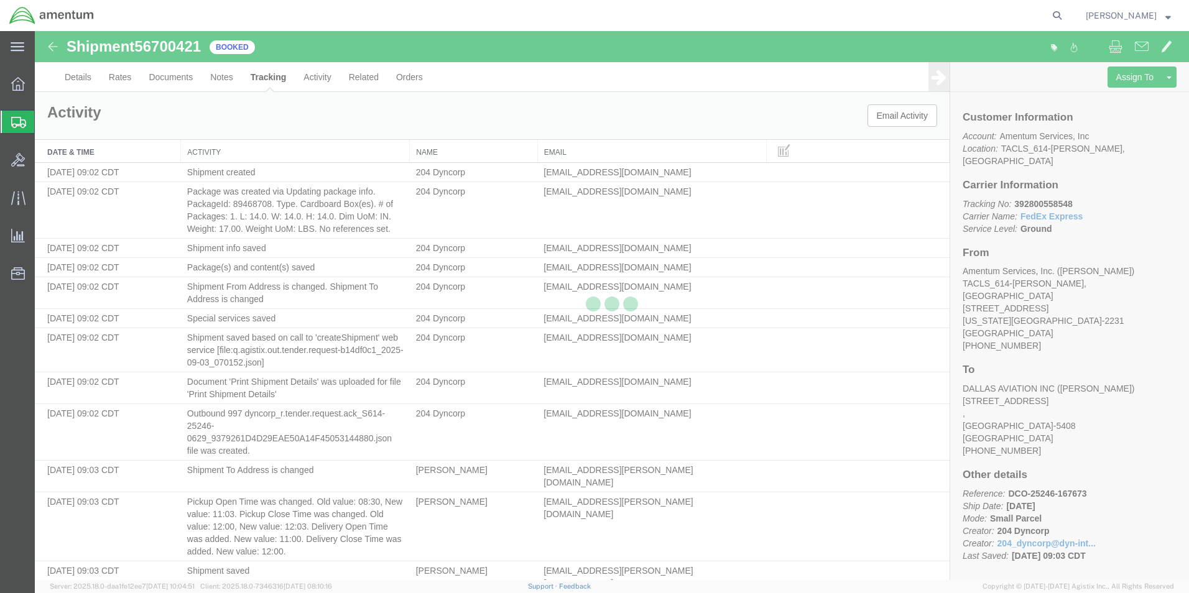
click at [213, 79] on div at bounding box center [612, 305] width 1154 height 549
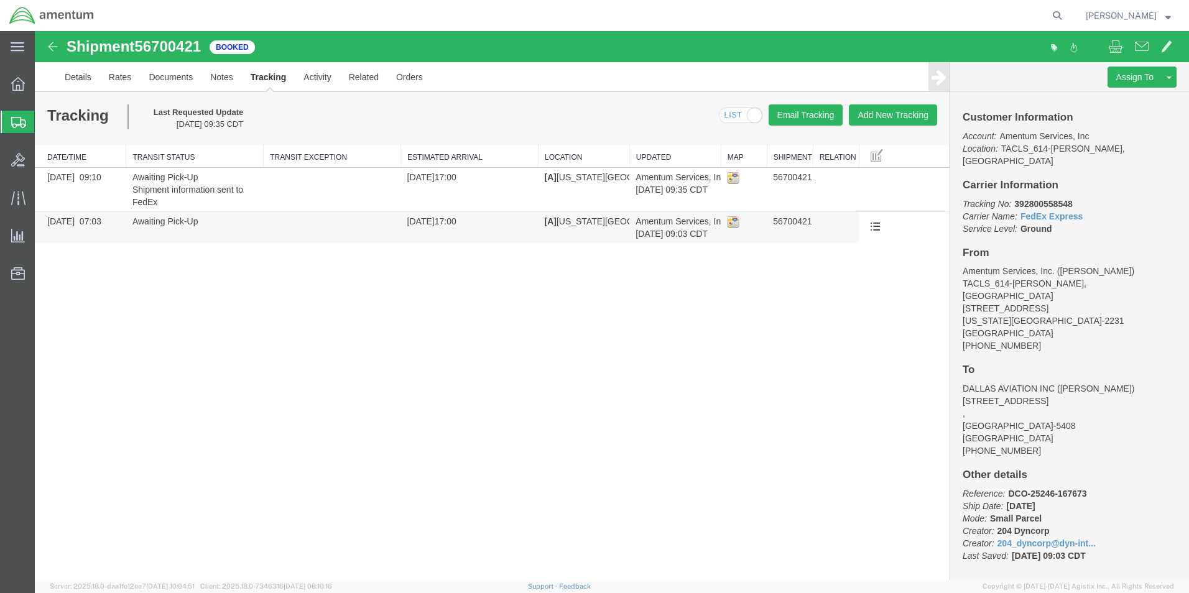
click at [327, 228] on td at bounding box center [332, 228] width 137 height 32
click at [865, 269] on link "Edit Tracking" at bounding box center [834, 265] width 108 height 19
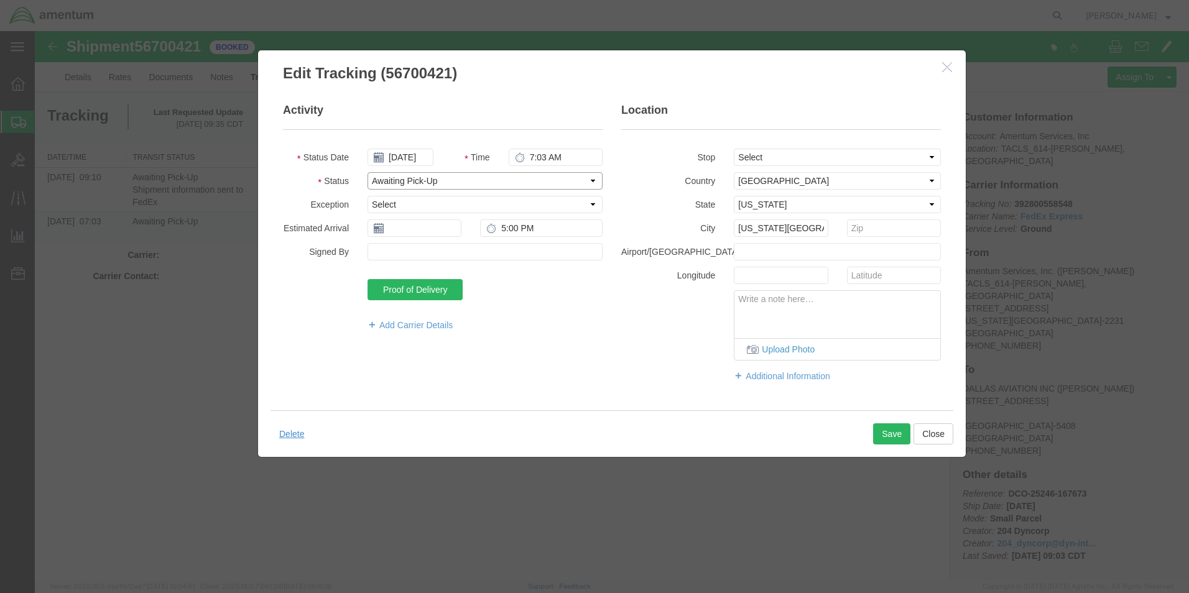
click at [530, 182] on select "Select Arrival Notice Available Arrival Notice Imported Arrive at Delivery Loca…" at bounding box center [484, 180] width 235 height 17
click at [540, 163] on input "7:03 AM" at bounding box center [555, 157] width 94 height 17
click at [940, 433] on button "Close" at bounding box center [933, 433] width 40 height 21
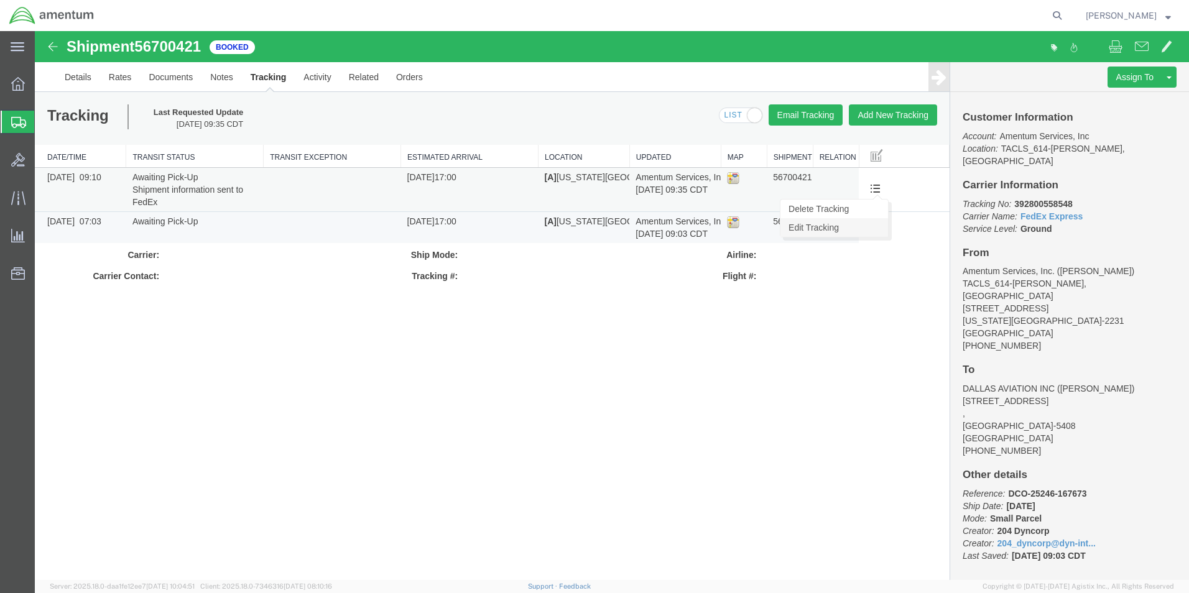
click at [829, 232] on link "Edit Tracking" at bounding box center [834, 227] width 108 height 19
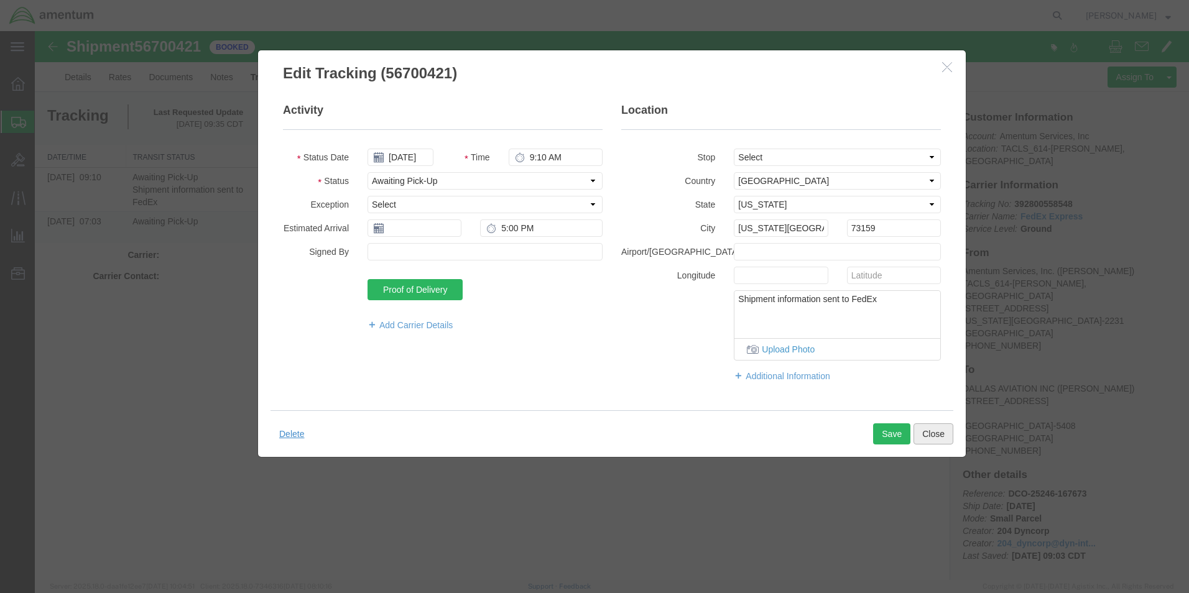
click at [929, 427] on button "Close" at bounding box center [933, 433] width 40 height 21
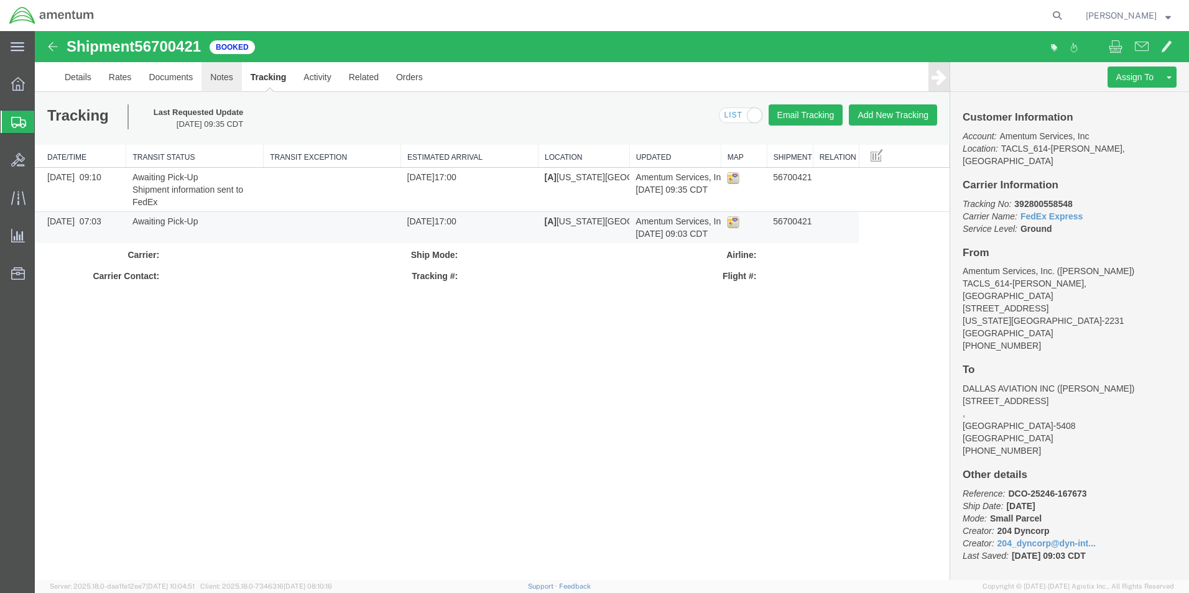
click at [214, 86] on link "Notes" at bounding box center [221, 77] width 40 height 30
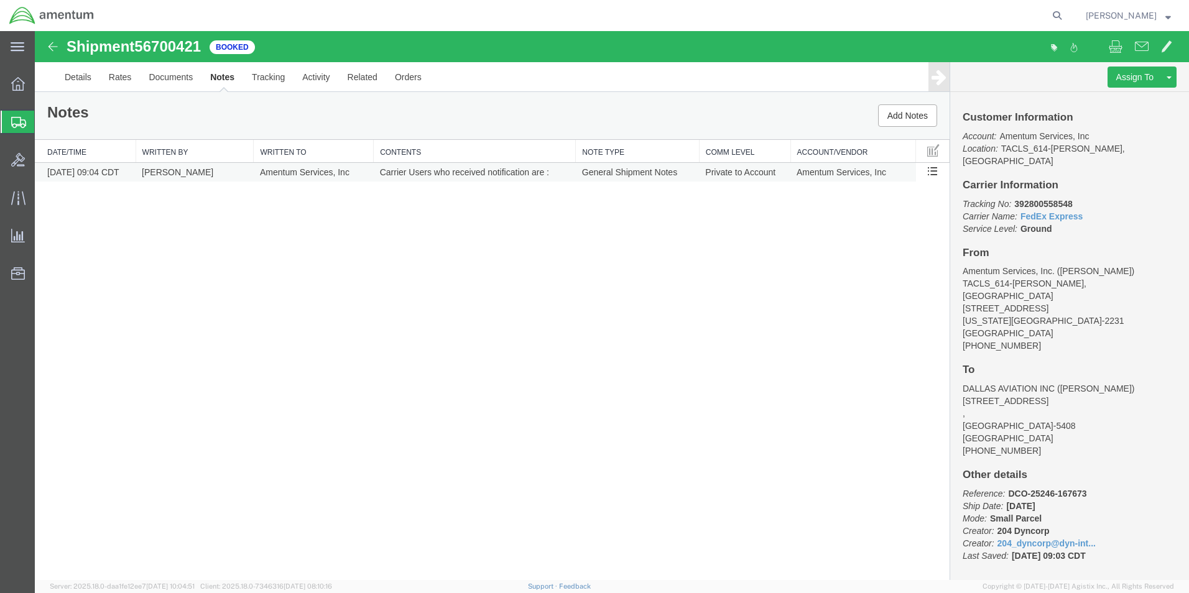
click at [188, 167] on td "[PERSON_NAME]" at bounding box center [195, 172] width 118 height 19
click at [925, 177] on button at bounding box center [932, 172] width 21 height 19
click at [177, 73] on link "Documents" at bounding box center [171, 77] width 62 height 30
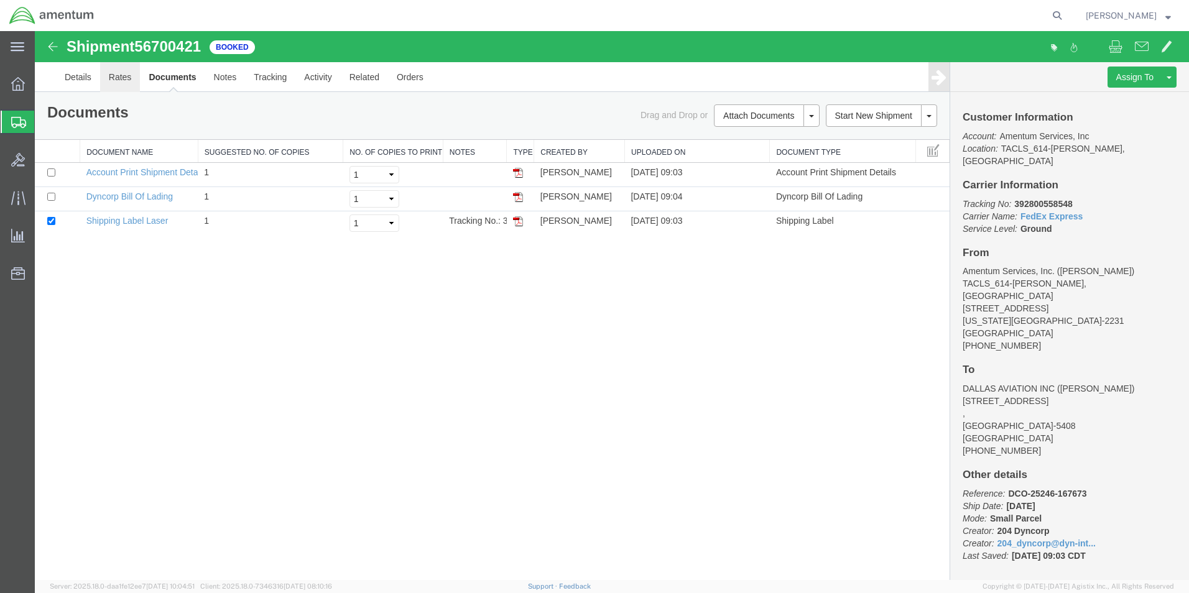
click at [112, 81] on link "Rates" at bounding box center [120, 77] width 40 height 30
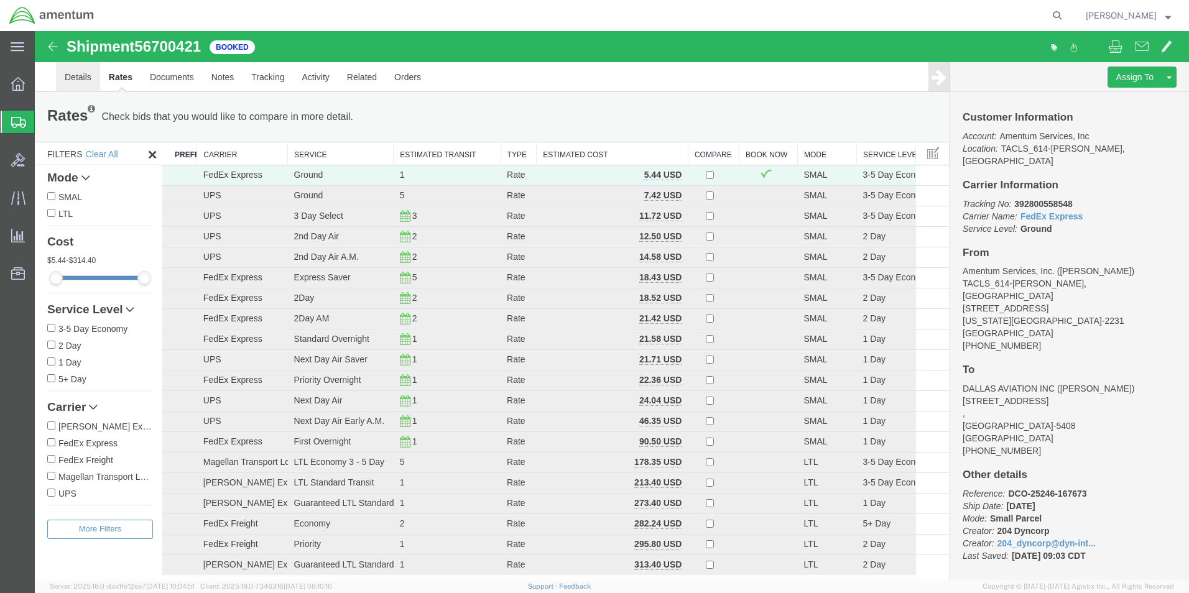
click at [70, 80] on link "Details" at bounding box center [78, 77] width 44 height 30
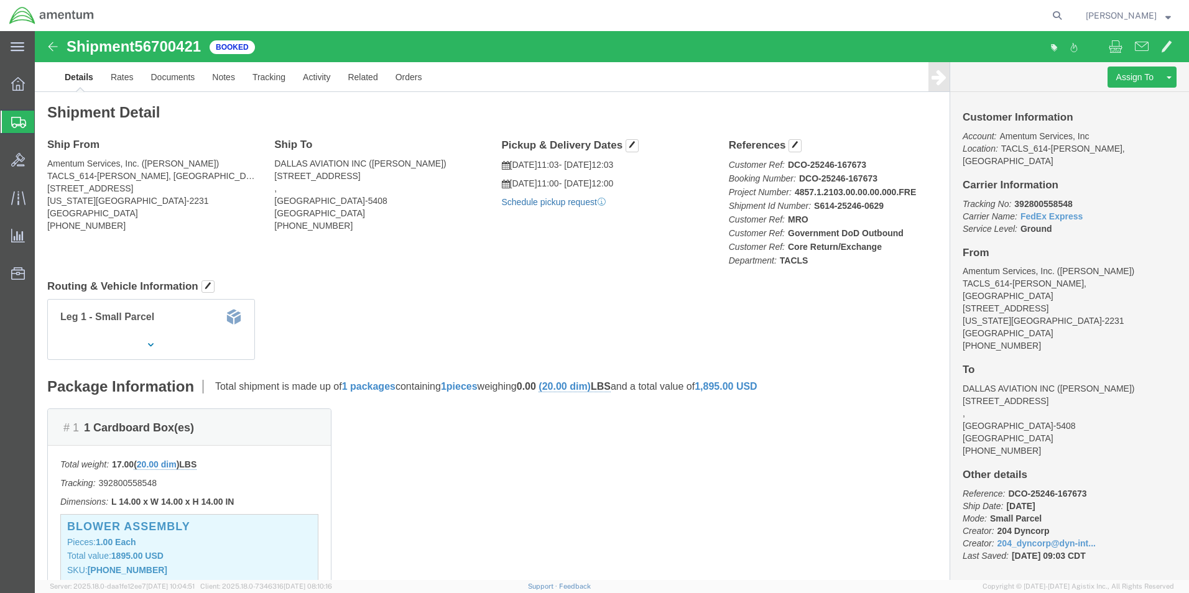
click link "Schedule pickup request"
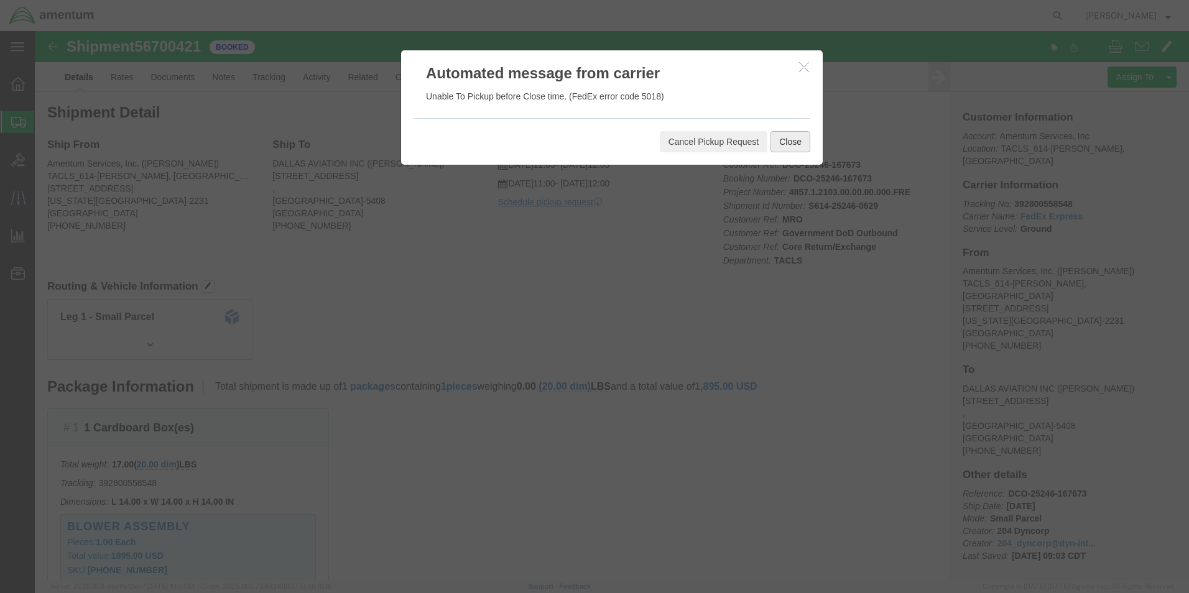
click button "Close"
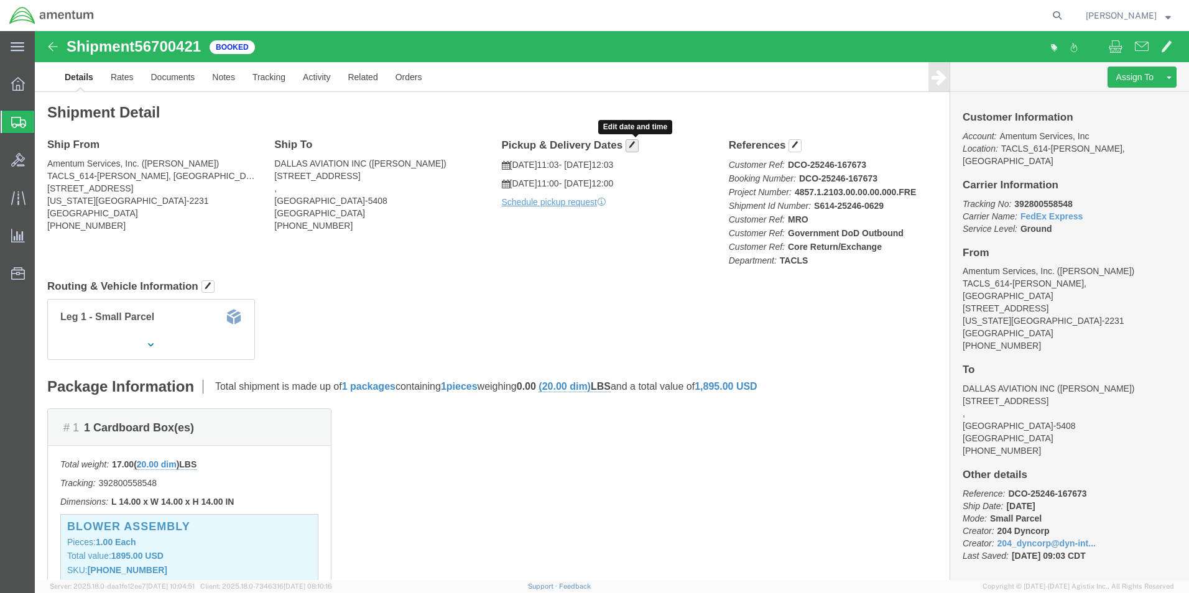
click span "button"
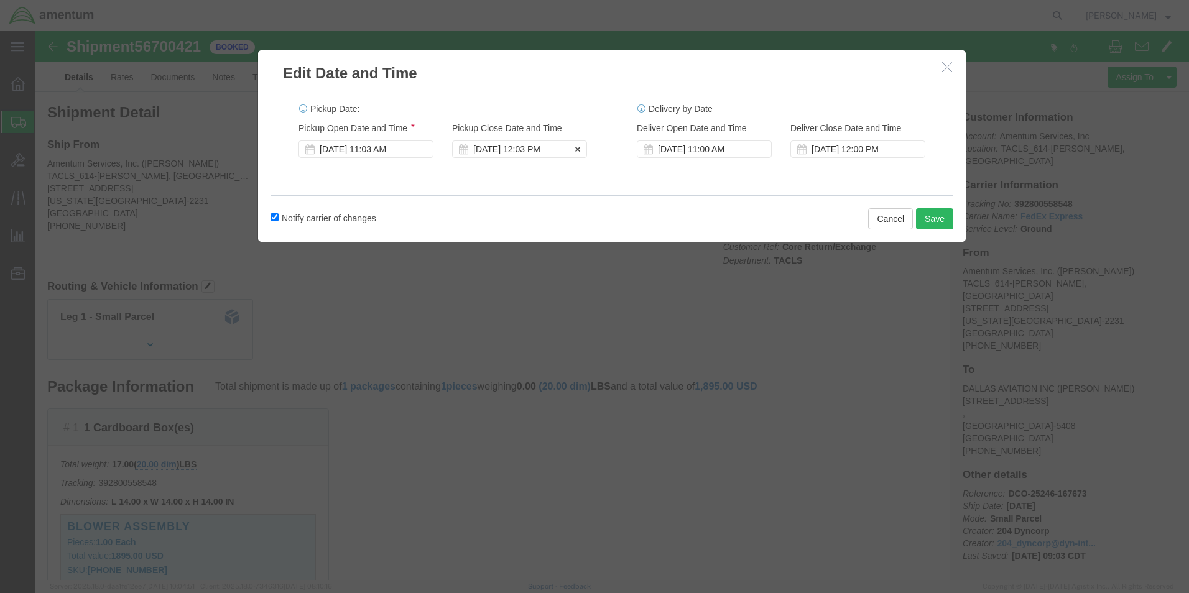
click div "[DATE] 12:03 PM"
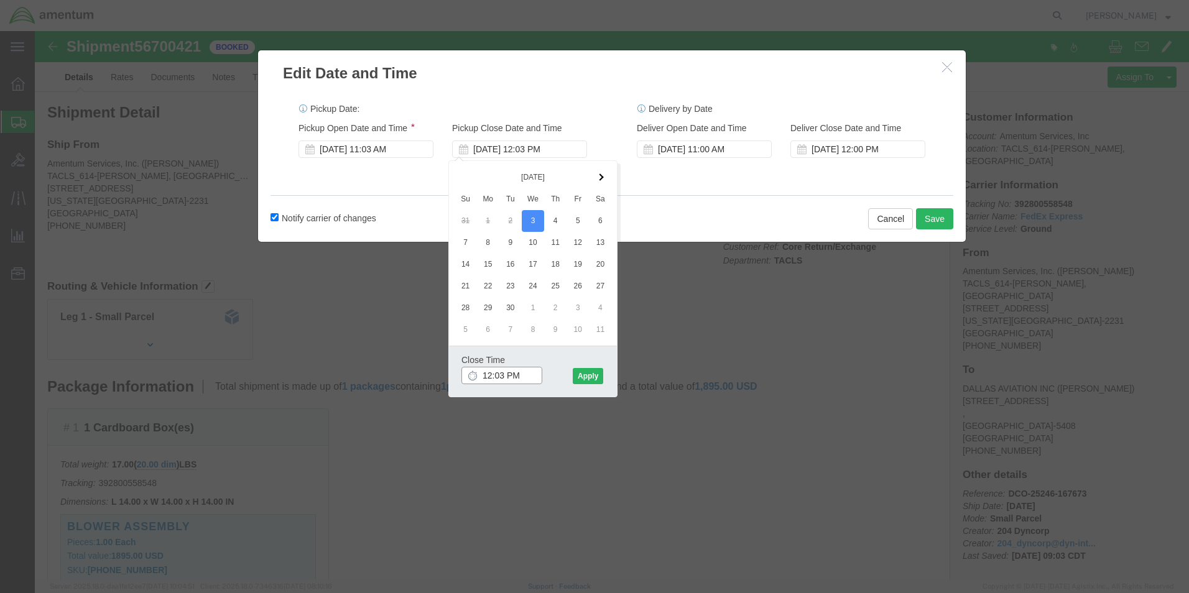
type input "4:03 PM"
click button "Apply"
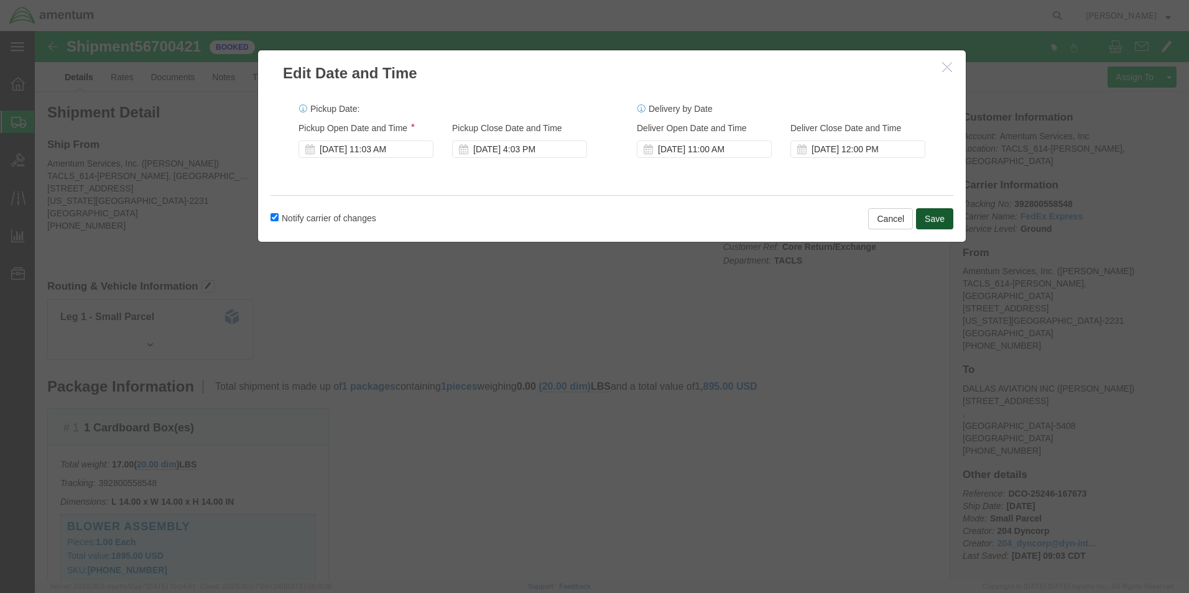
click button "Save"
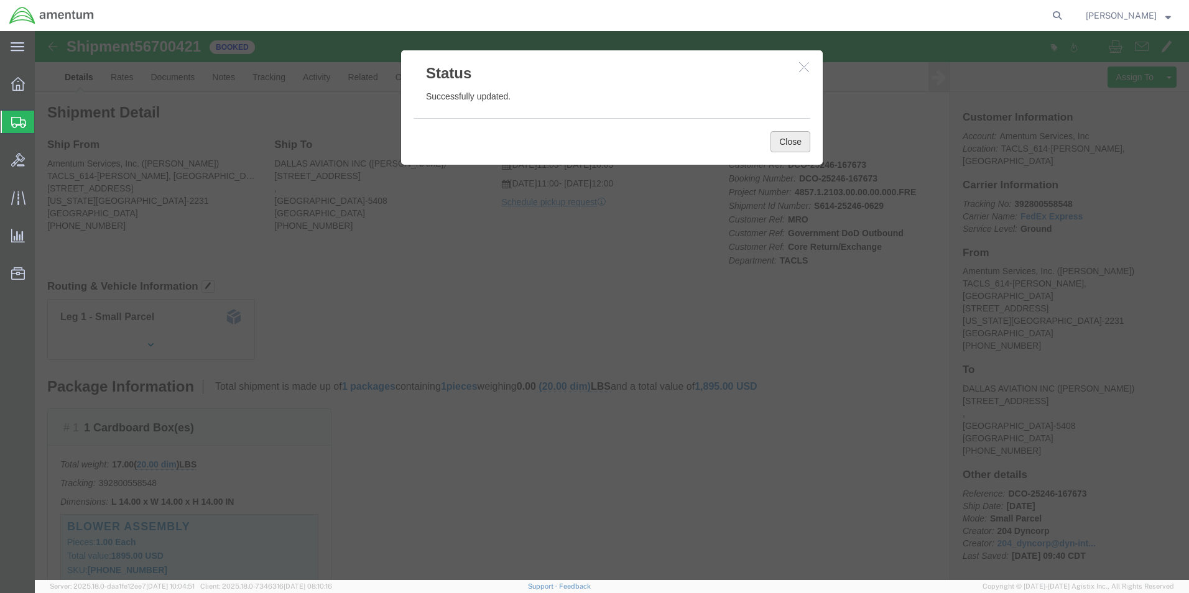
click button "Close"
